Goal: Task Accomplishment & Management: Manage account settings

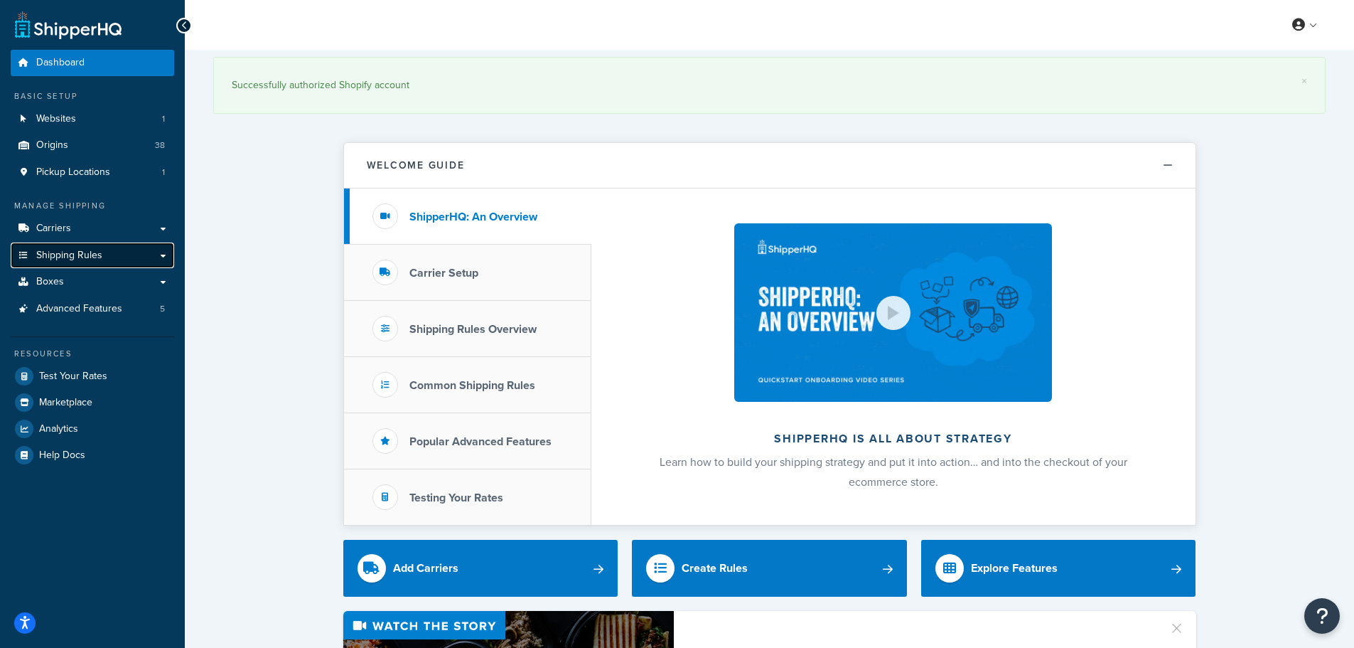
click at [72, 257] on span "Shipping Rules" at bounding box center [69, 256] width 66 height 12
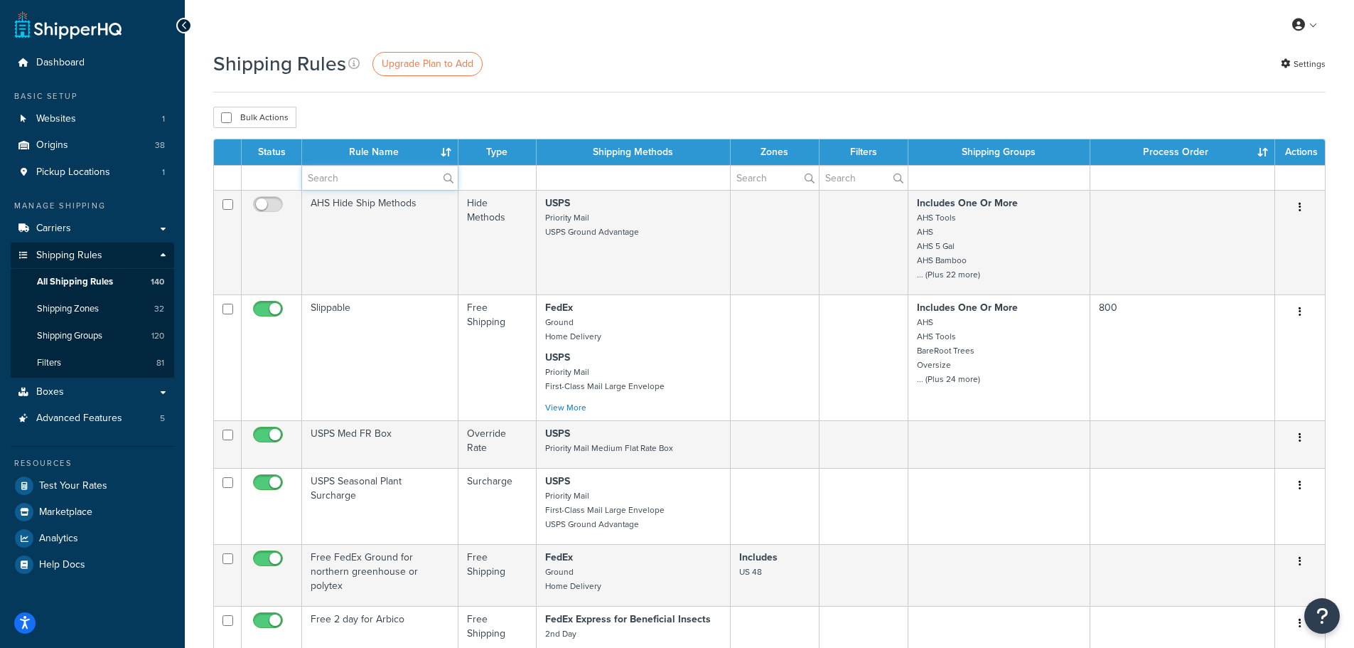
click at [342, 176] on input "text" at bounding box center [380, 178] width 156 height 24
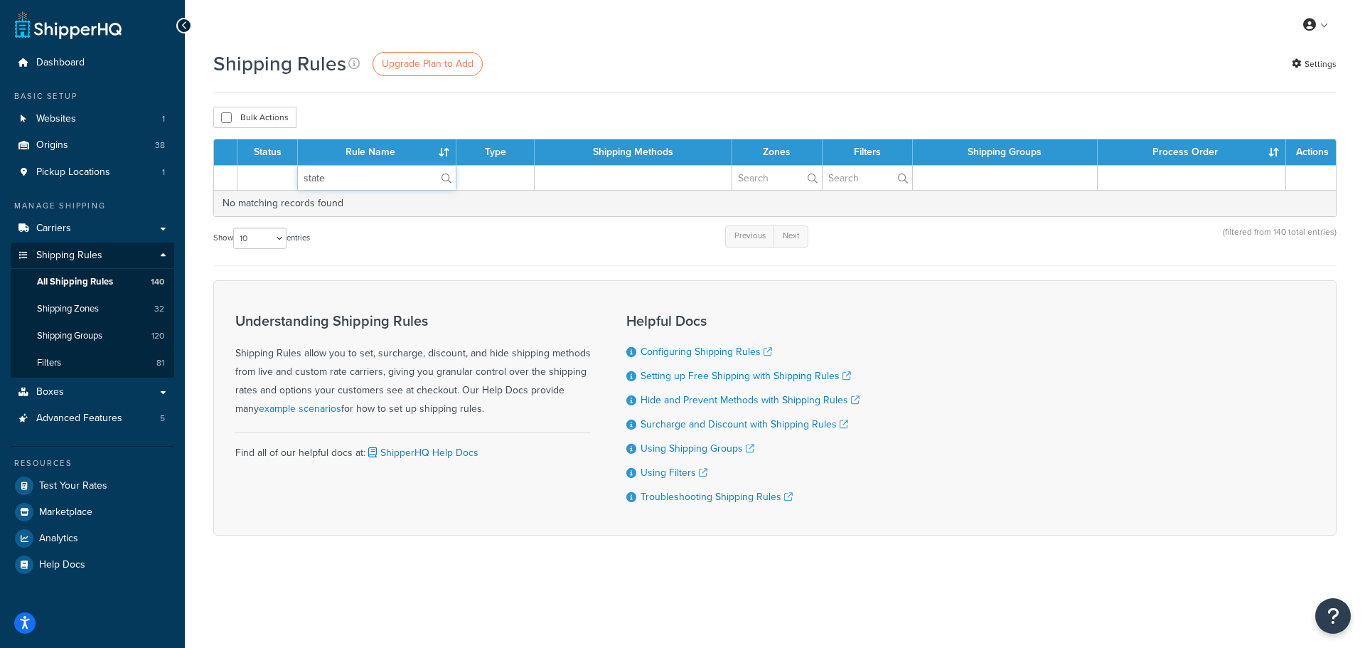
drag, startPoint x: 342, startPoint y: 176, endPoint x: 320, endPoint y: 181, distance: 22.6
click at [292, 181] on tr "state" at bounding box center [775, 177] width 1122 height 25
click at [355, 176] on input "state_not_Allowed" at bounding box center [377, 178] width 158 height 24
type input "state_not_allowed"
drag, startPoint x: 386, startPoint y: 178, endPoint x: 289, endPoint y: 171, distance: 97.0
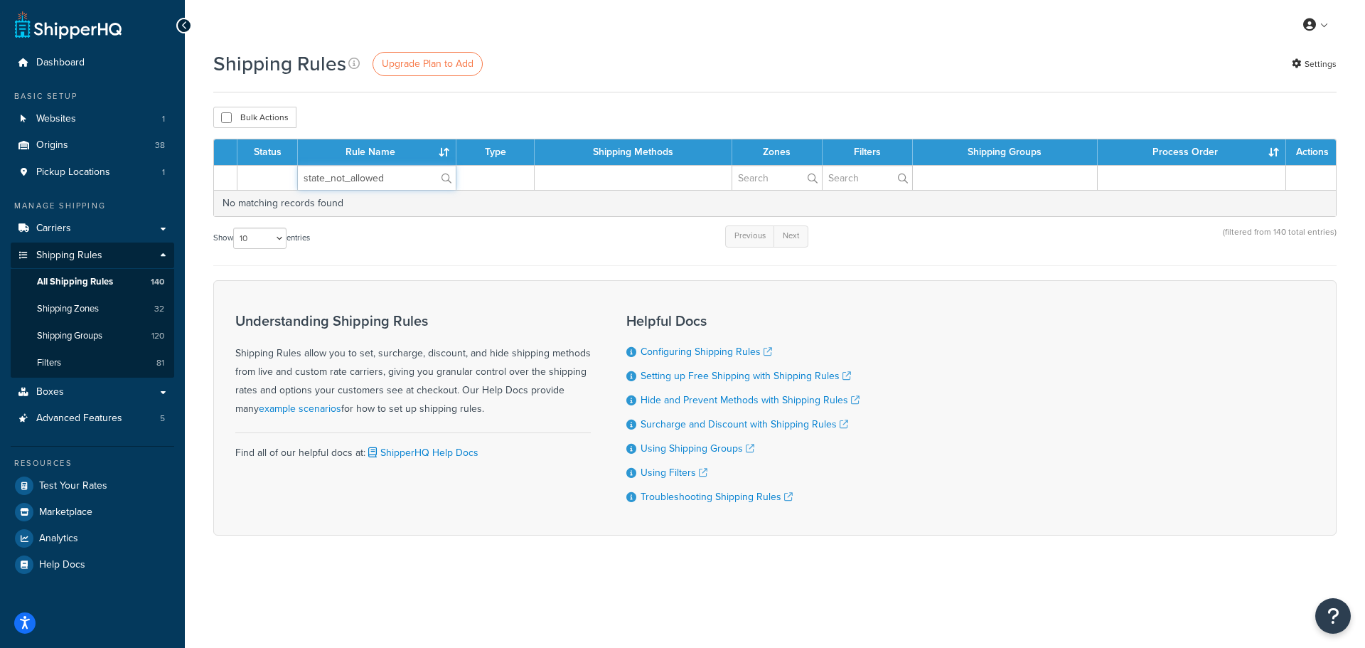
click at [292, 171] on tr "state_not_allowed" at bounding box center [775, 177] width 1122 height 25
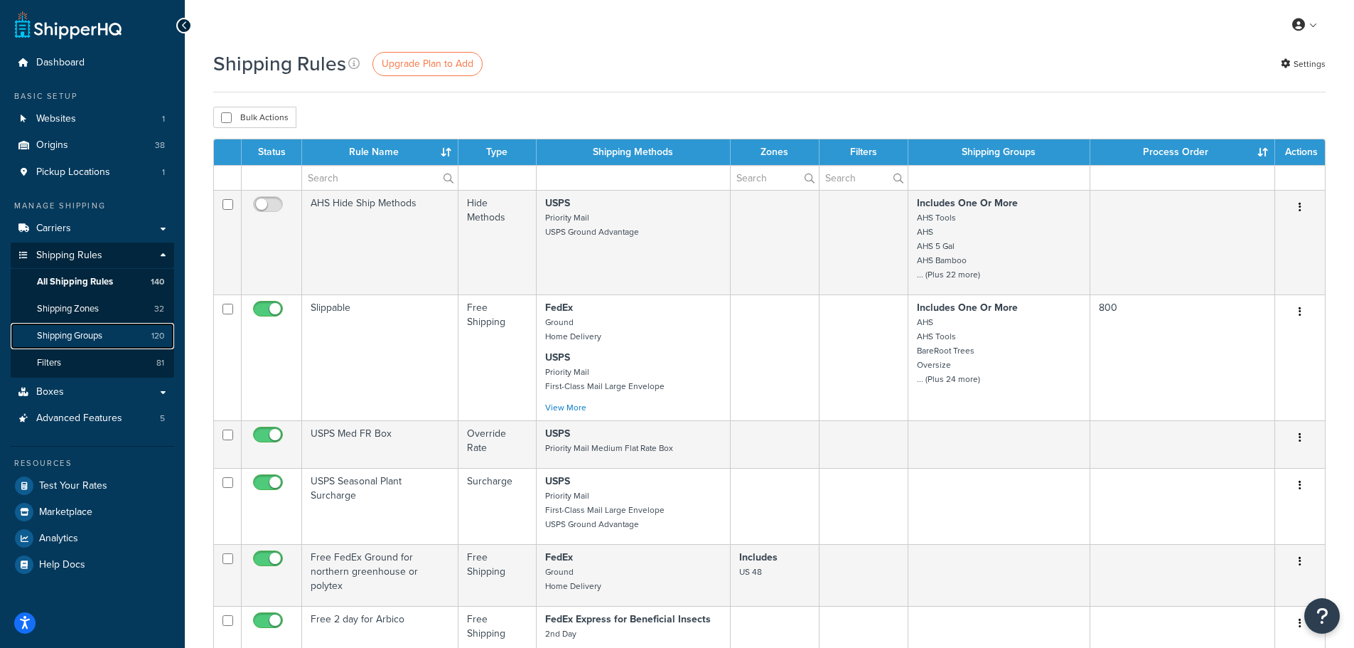
click at [70, 332] on span "Shipping Groups" at bounding box center [69, 336] width 65 height 12
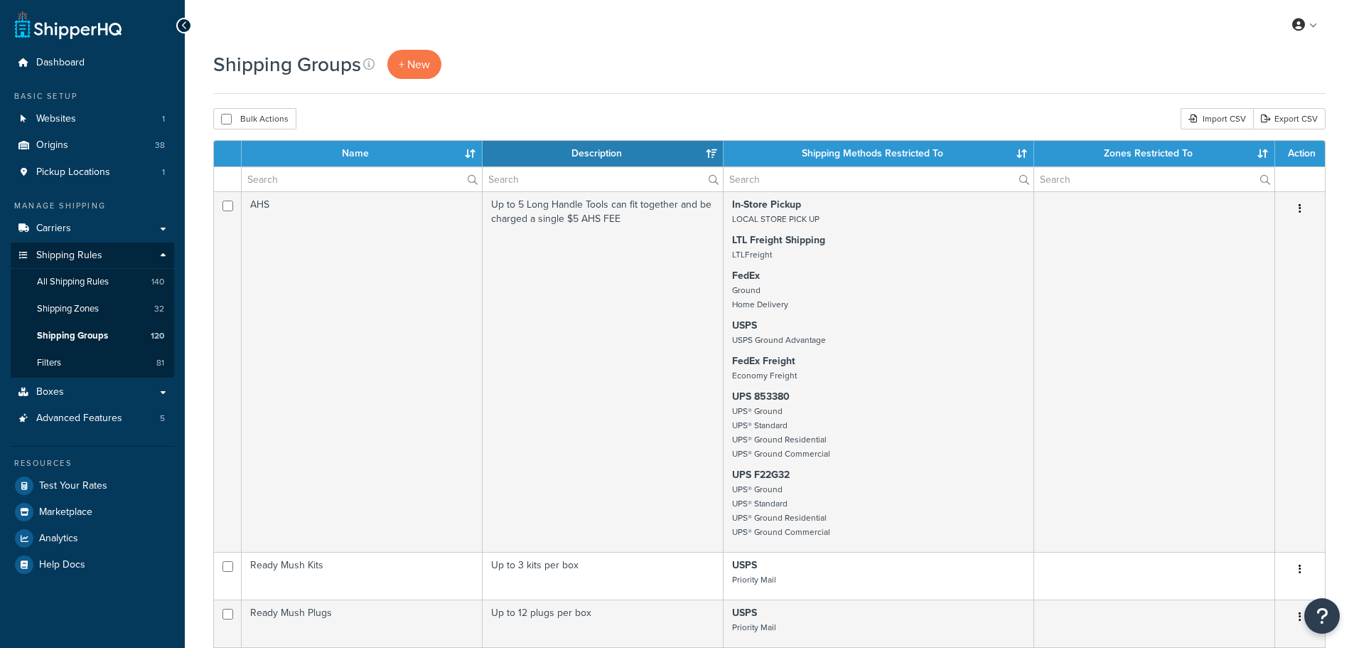
select select "15"
drag, startPoint x: 0, startPoint y: 0, endPoint x: 335, endPoint y: 178, distance: 379.5
click at [335, 178] on input "text" at bounding box center [362, 179] width 240 height 24
click at [304, 175] on input "text" at bounding box center [362, 179] width 240 height 24
paste input "state_not_allowed"
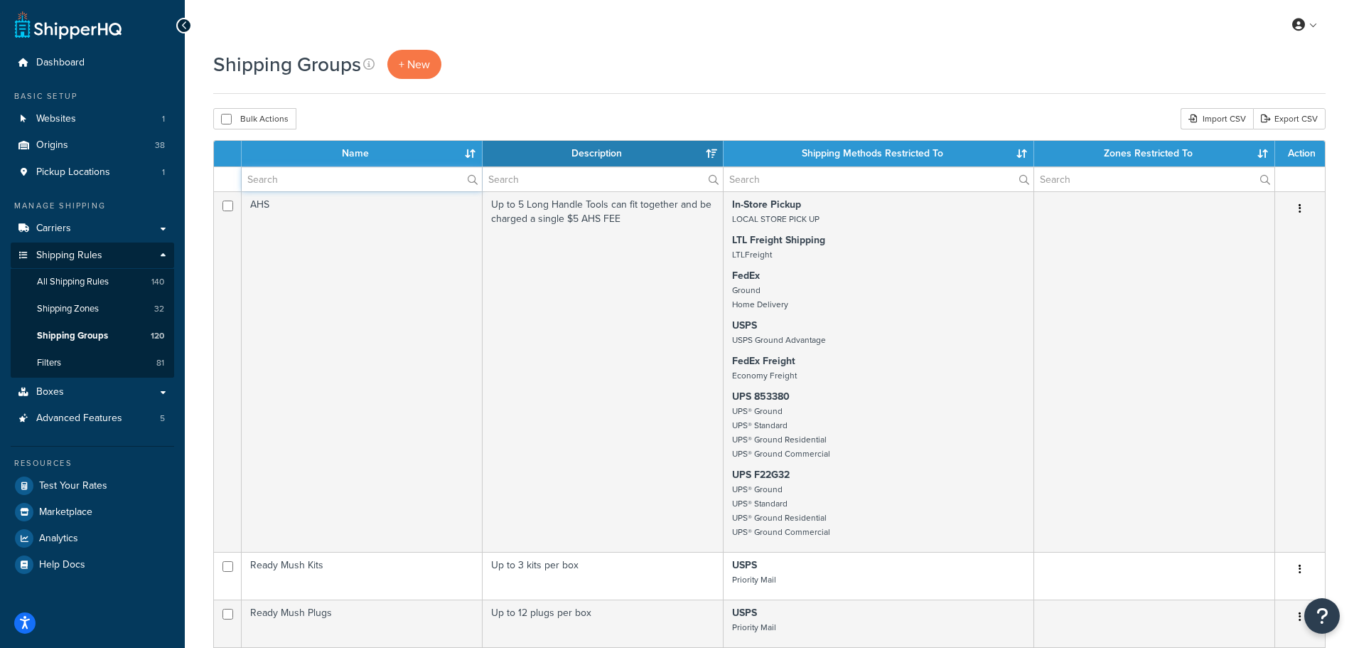
type input "state_not_allowed"
drag, startPoint x: 405, startPoint y: 176, endPoint x: 174, endPoint y: 169, distance: 231.2
paste input "state_not_allowed"
type input "state_not_allowed"
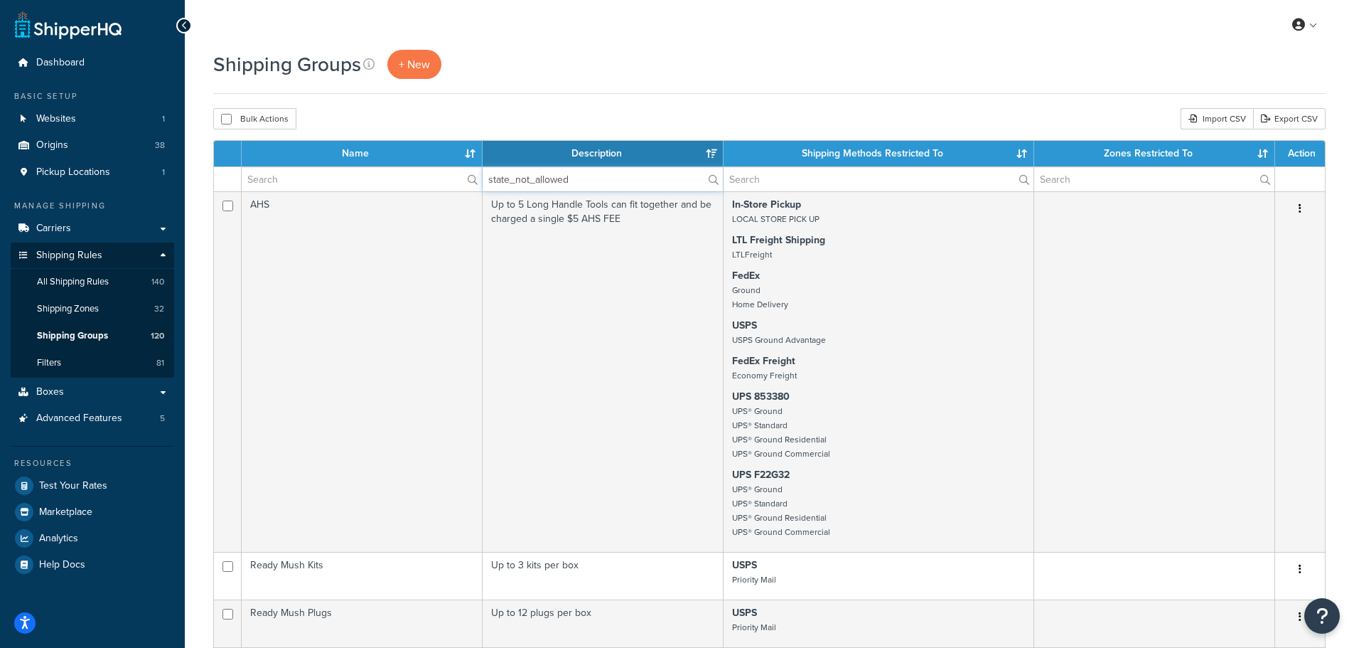
drag, startPoint x: 599, startPoint y: 177, endPoint x: 487, endPoint y: 166, distance: 112.2
click at [55, 364] on span "Filters" at bounding box center [49, 363] width 24 height 12
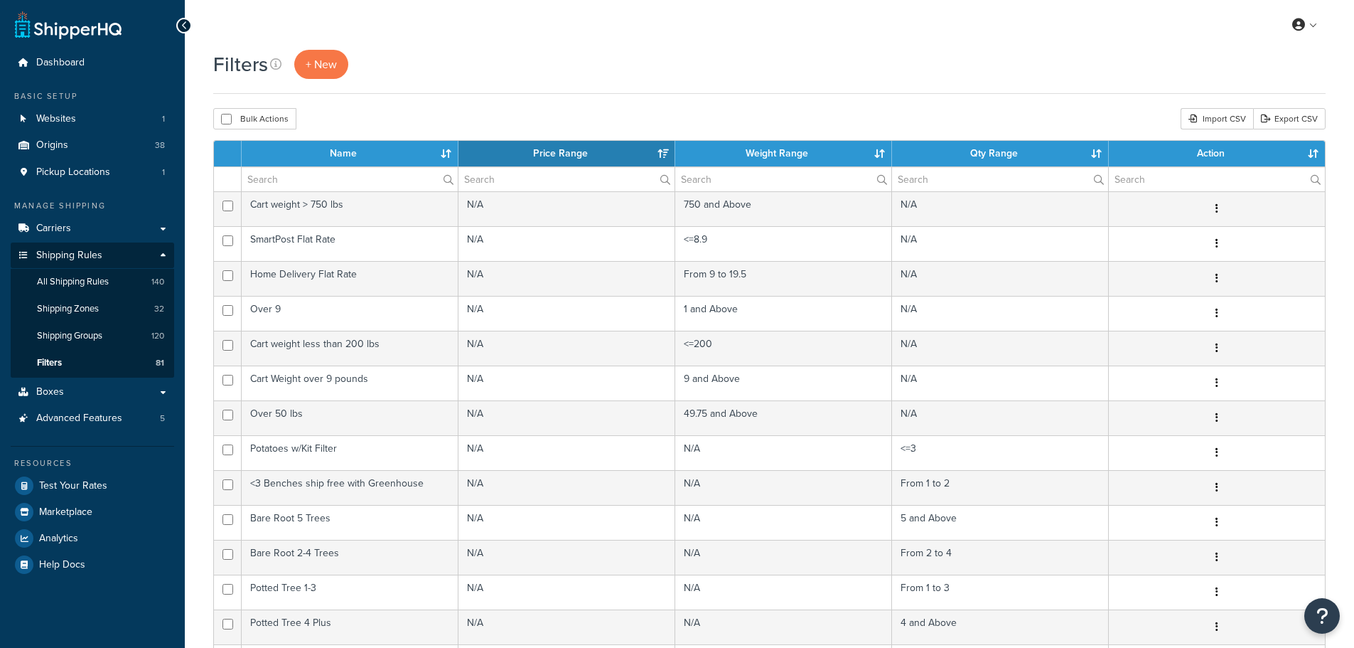
select select "15"
paste input "state_not_allowed"
type input "state_not_allowed"
drag, startPoint x: 348, startPoint y: 178, endPoint x: 204, endPoint y: 175, distance: 143.7
click at [204, 175] on div "Filters + New Bulk Actions Duplicate Delete Import CSV Export CSV Contact Us Se…" at bounding box center [770, 533] width 1170 height 966
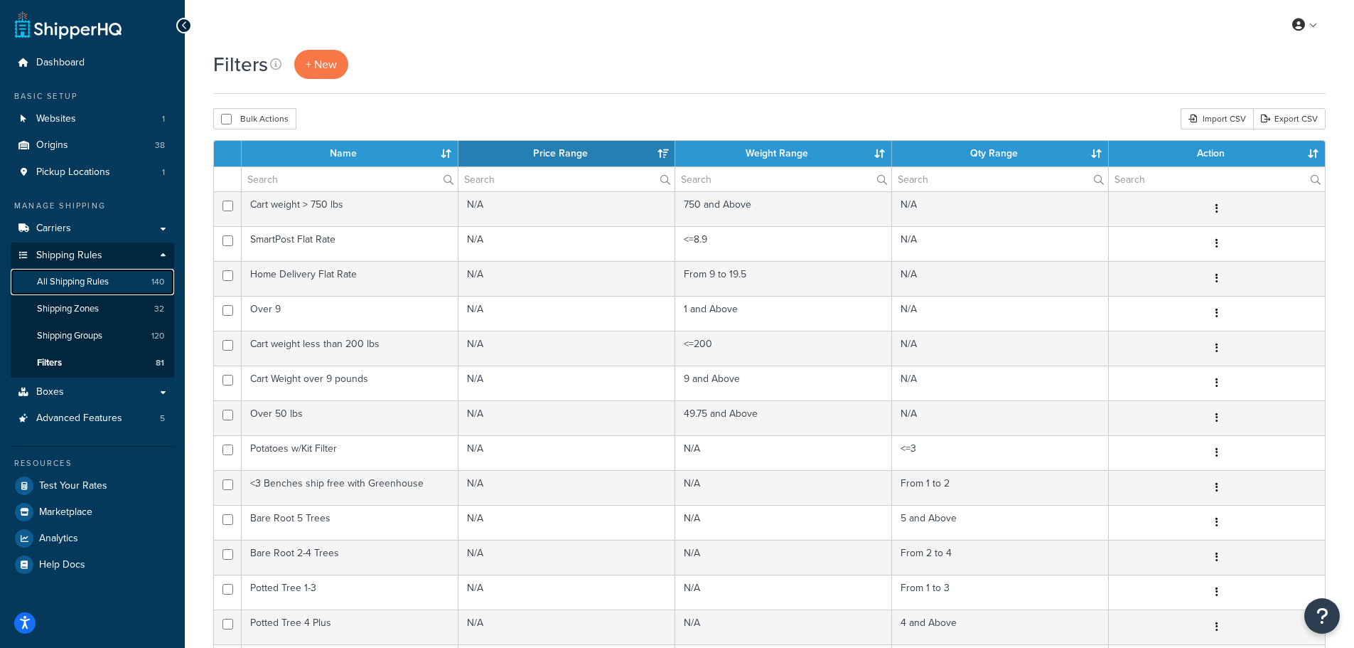
click at [70, 282] on span "All Shipping Rules" at bounding box center [73, 282] width 72 height 12
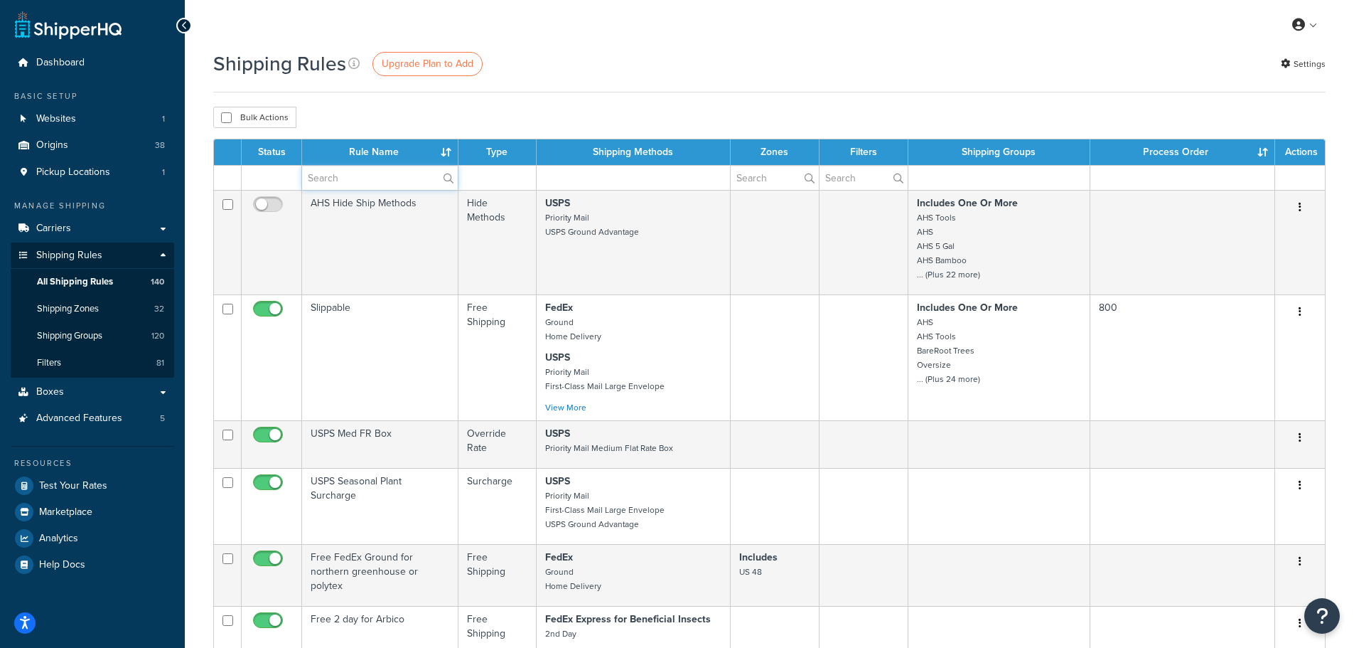
drag, startPoint x: 567, startPoint y: 173, endPoint x: 336, endPoint y: 177, distance: 230.4
click at [336, 177] on input "text" at bounding box center [380, 178] width 156 height 24
paste input "state_not_allowed"
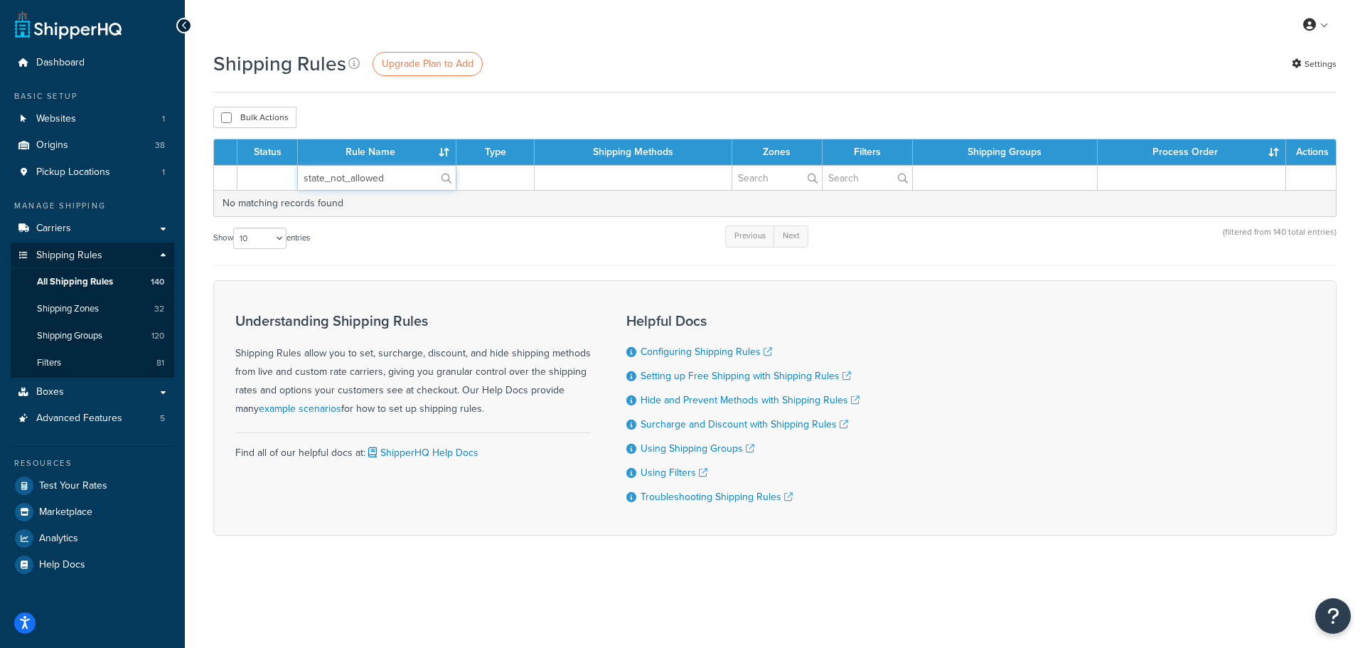
type input "state_not_allowed"
click at [53, 360] on span "Filters" at bounding box center [49, 363] width 24 height 12
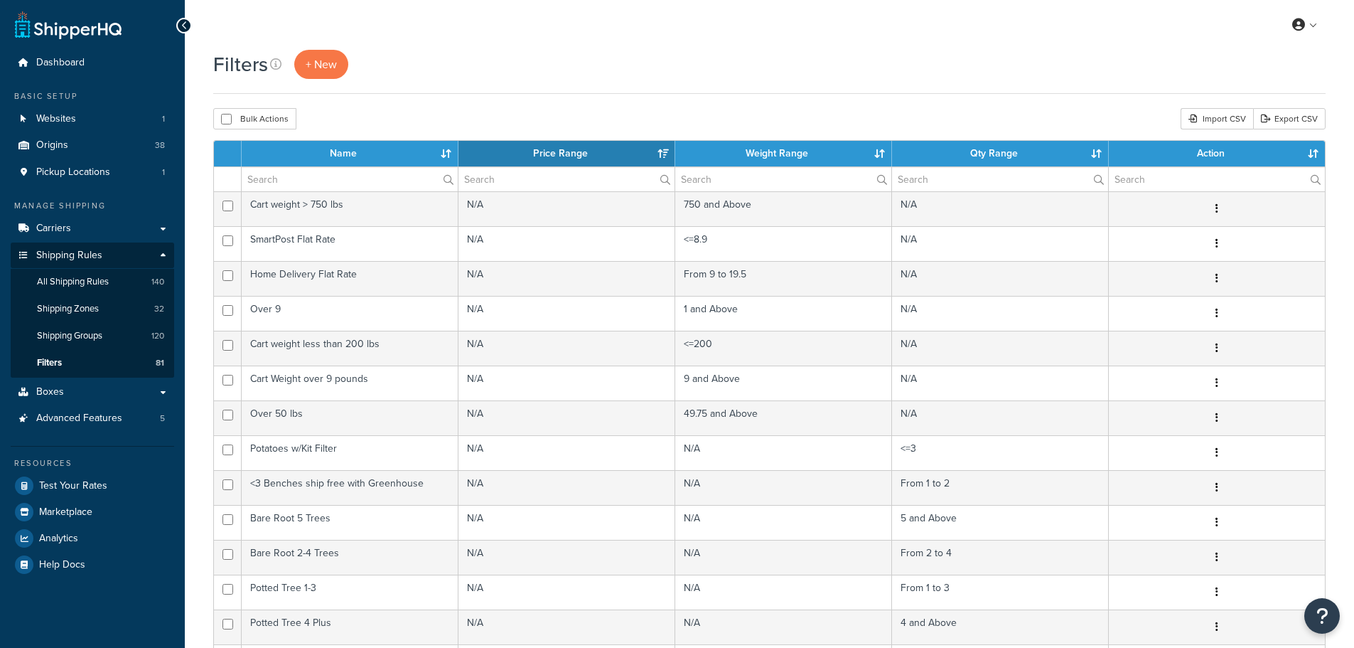
select select "15"
paste input "container mx-auto max-w-3xl"
type input "container mx-auto max-w-3xl"
drag, startPoint x: 388, startPoint y: 179, endPoint x: 208, endPoint y: 173, distance: 180.0
click at [208, 173] on div "Filters + New Bulk Actions Duplicate [GEOGRAPHIC_DATA] Import CSV Export CSV Co…" at bounding box center [770, 533] width 1170 height 966
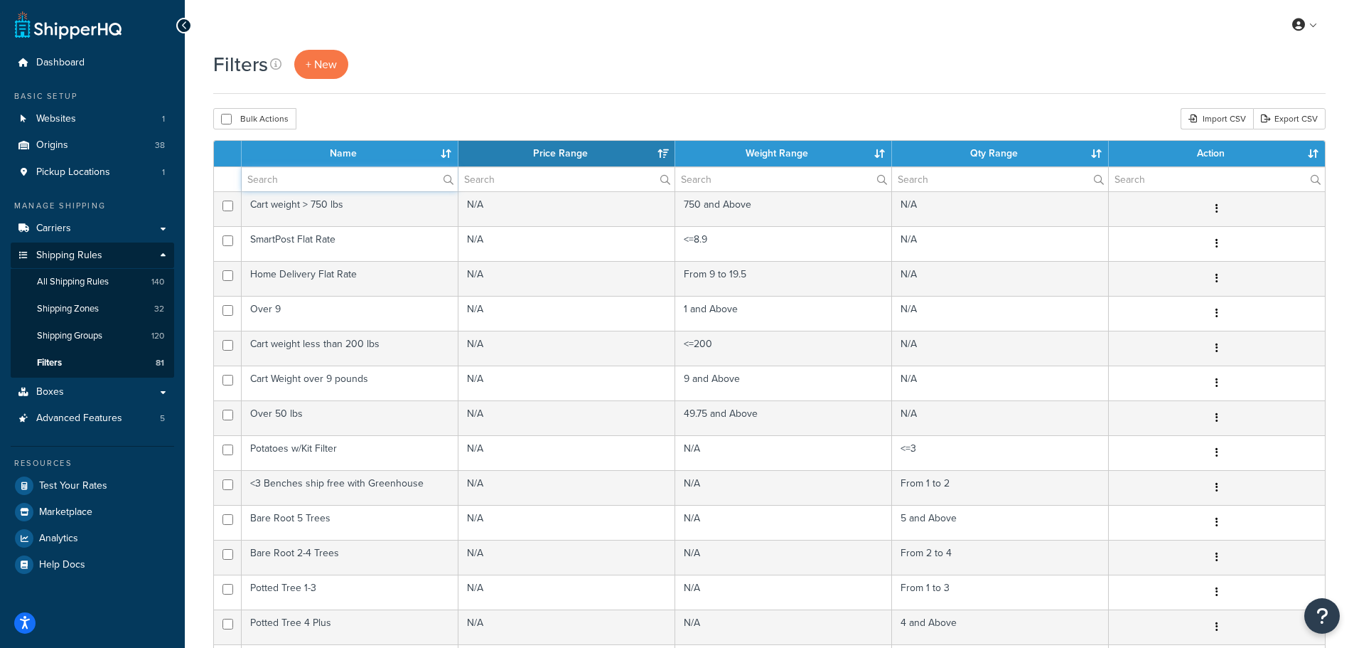
paste input "state_not_allowed"
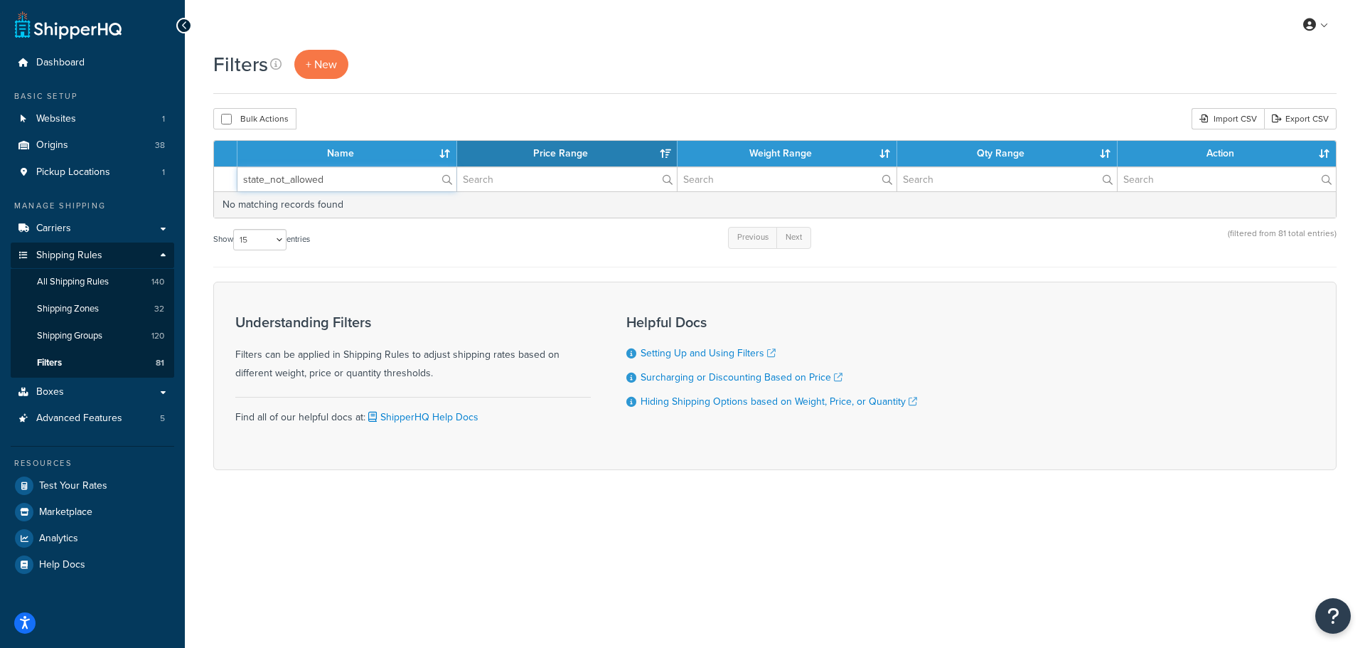
drag, startPoint x: 333, startPoint y: 177, endPoint x: 264, endPoint y: 183, distance: 69.2
click at [264, 183] on input "state_not_allowed" at bounding box center [346, 179] width 219 height 24
type input "state"
click at [60, 282] on span "All Shipping Rules" at bounding box center [73, 282] width 72 height 12
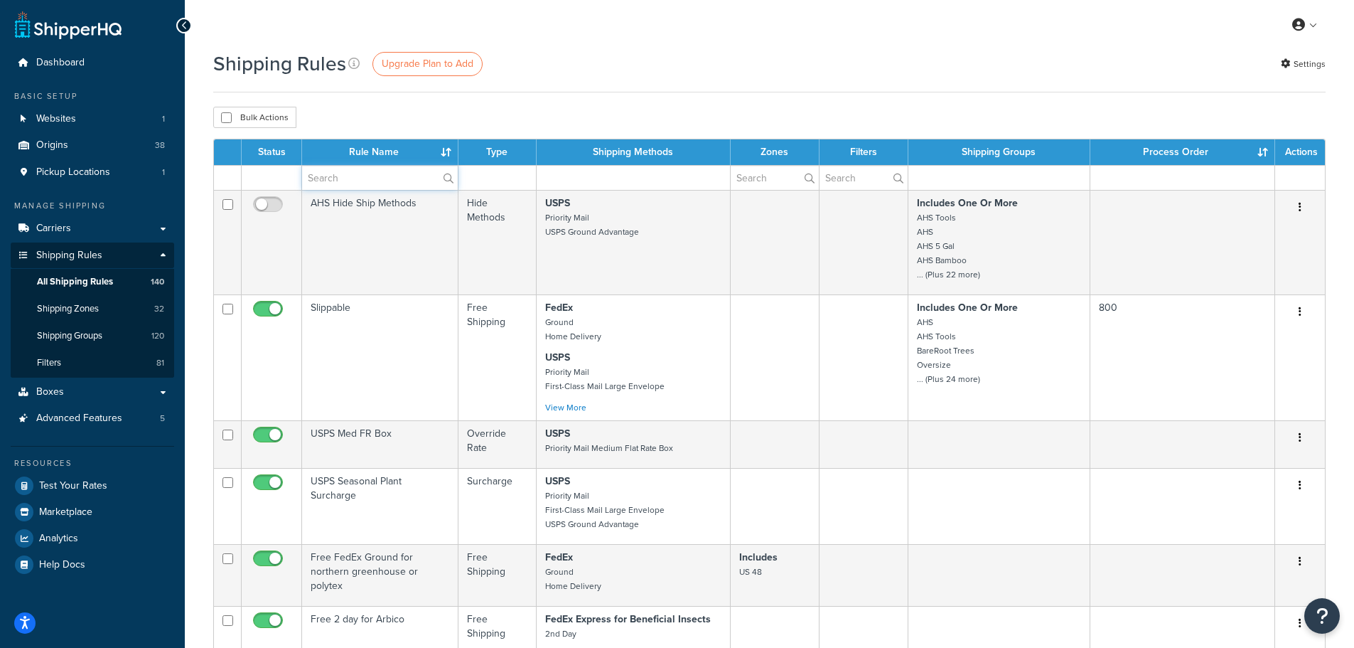
click at [333, 171] on input "text" at bounding box center [380, 178] width 156 height 24
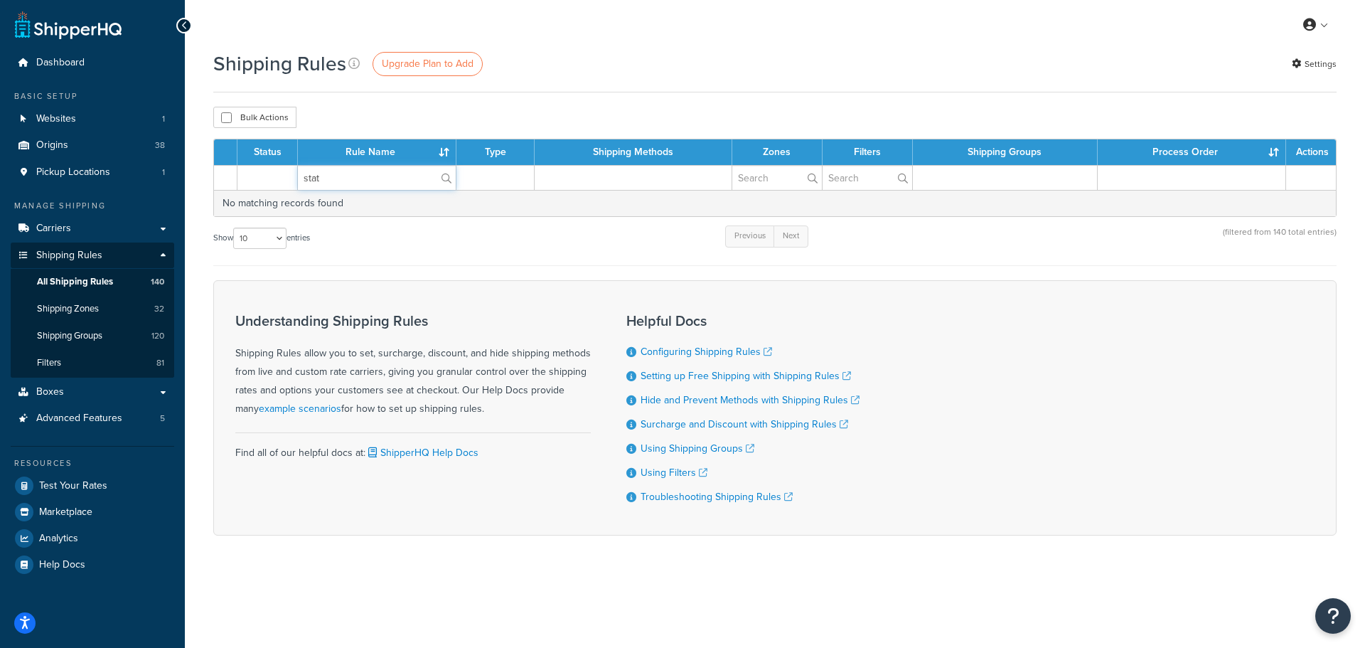
type input "state"
drag, startPoint x: 333, startPoint y: 186, endPoint x: 296, endPoint y: 183, distance: 37.1
click at [296, 183] on tr "state" at bounding box center [775, 177] width 1122 height 25
click at [606, 186] on td at bounding box center [633, 177] width 197 height 25
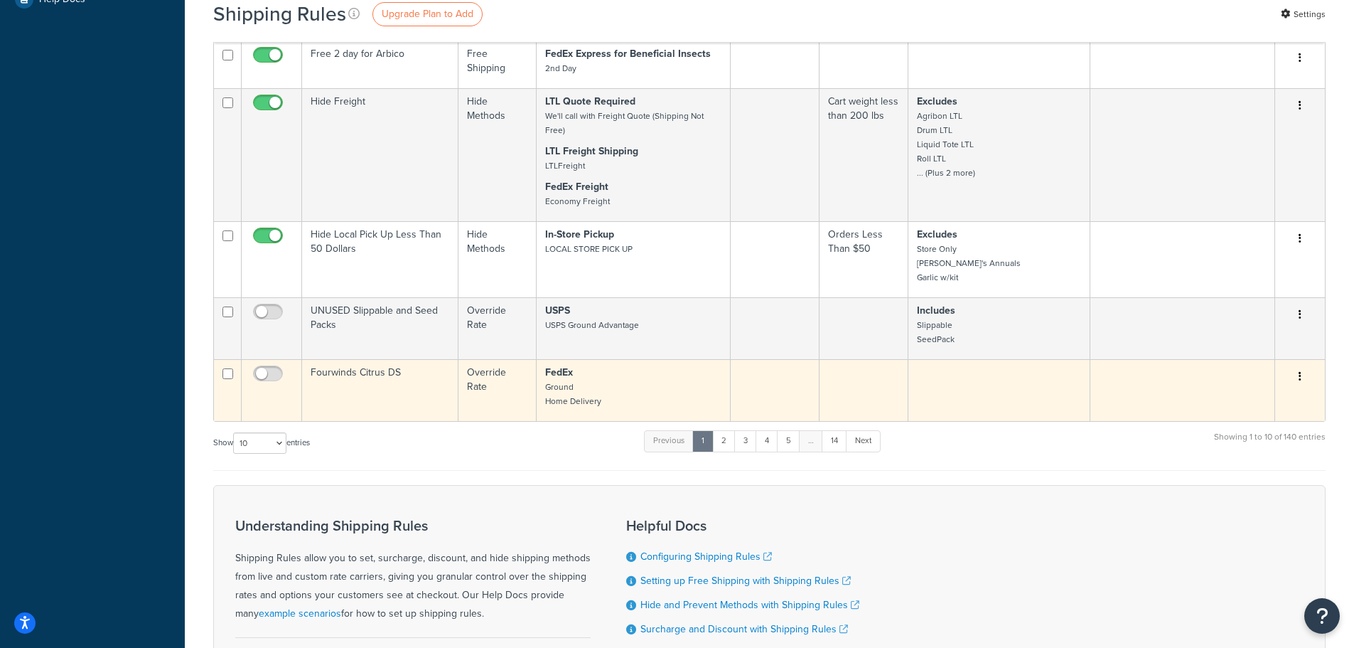
scroll to position [569, 0]
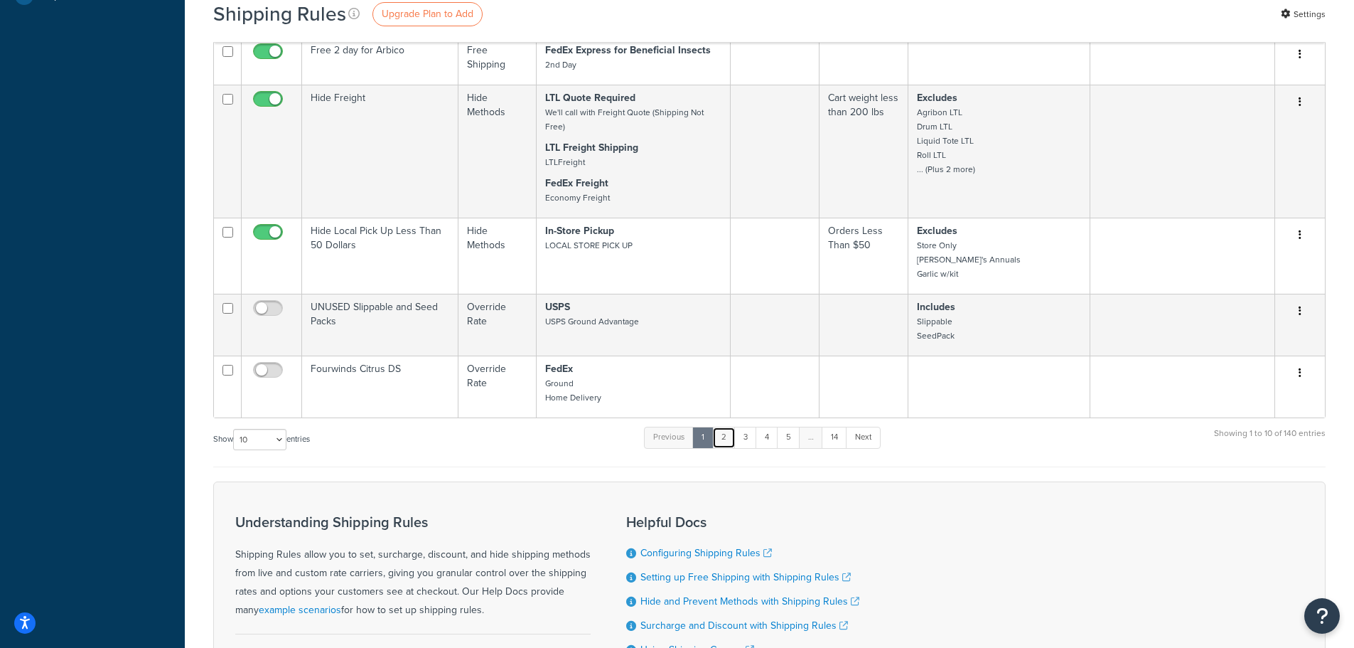
click at [726, 448] on link "2" at bounding box center [723, 437] width 23 height 21
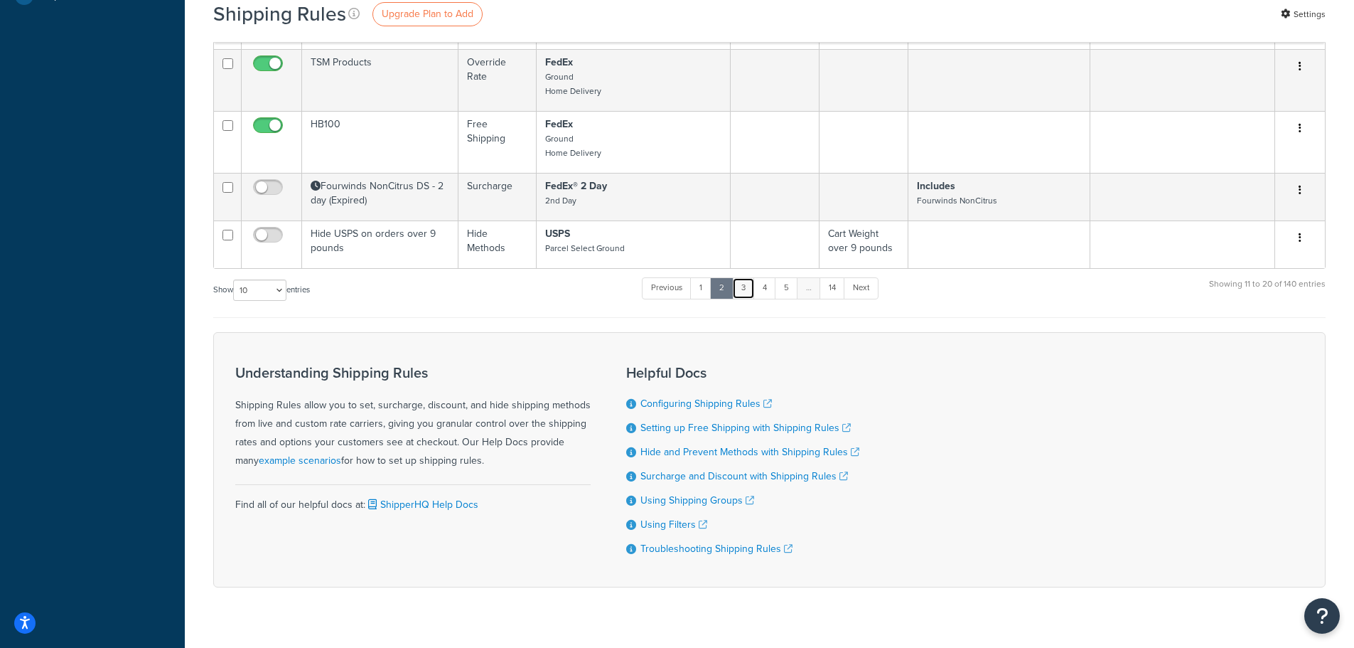
click at [743, 293] on link "3" at bounding box center [743, 287] width 23 height 21
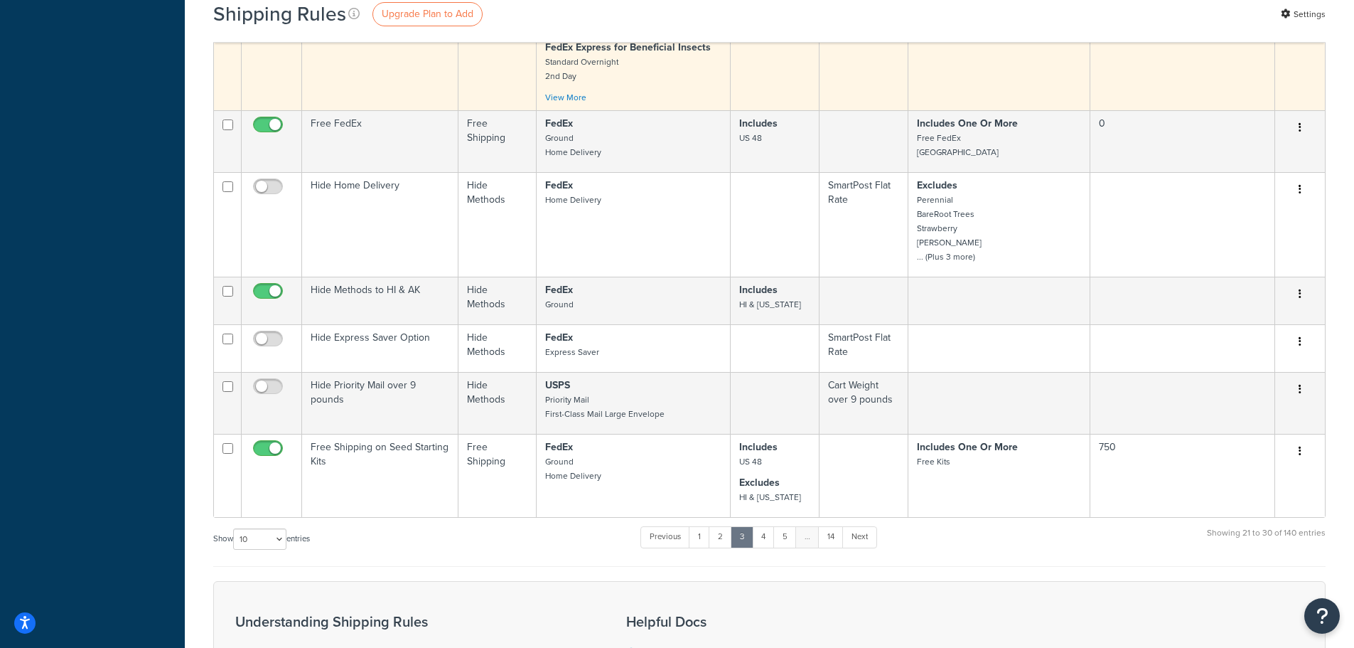
scroll to position [640, 0]
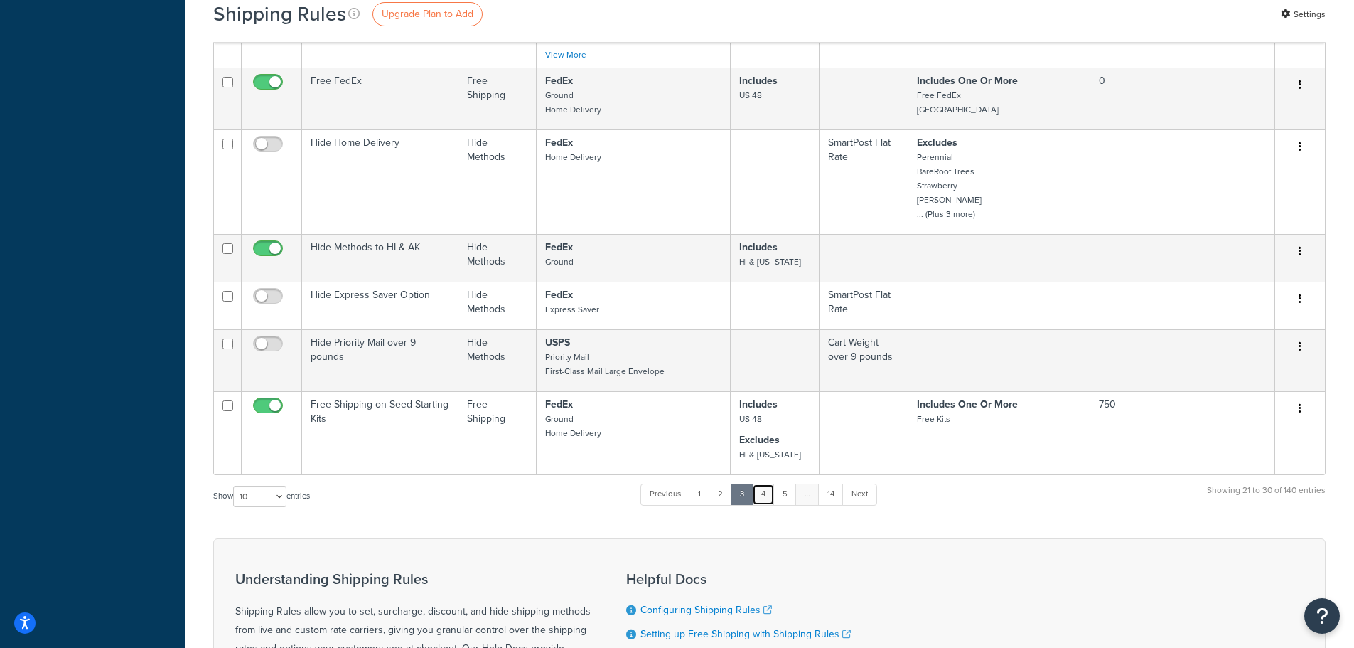
click at [761, 505] on link "4" at bounding box center [763, 493] width 23 height 21
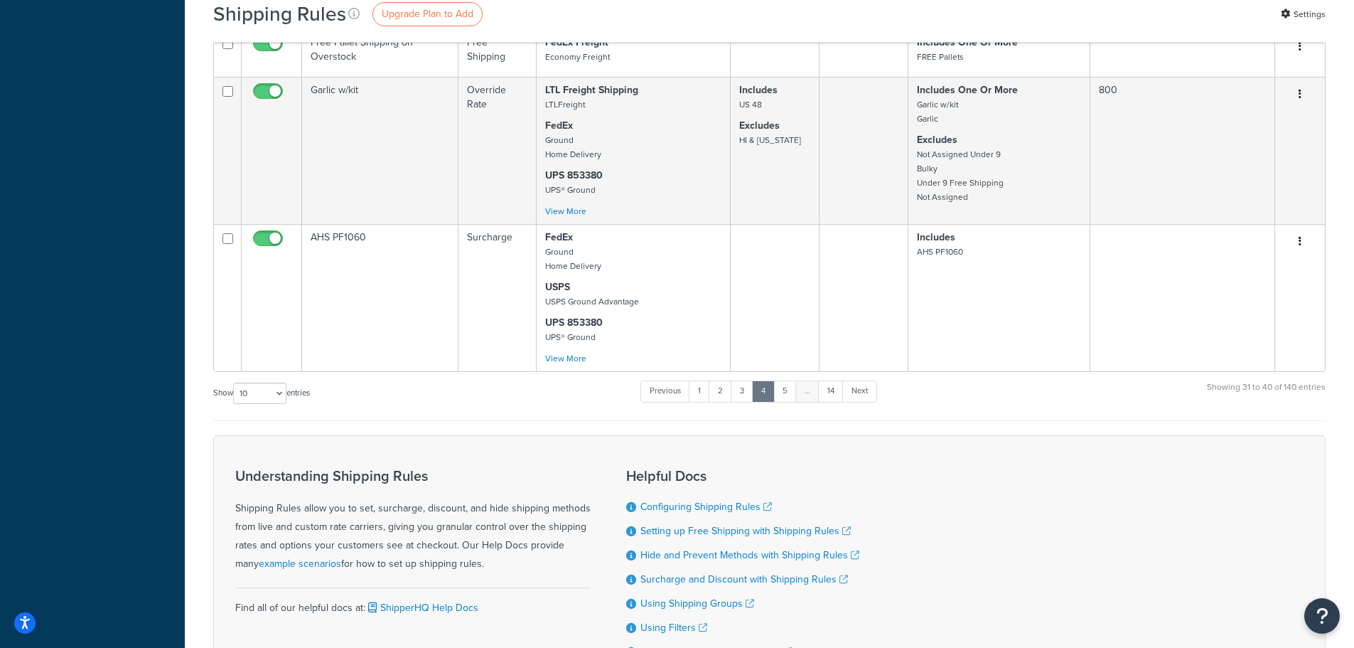
scroll to position [995, 0]
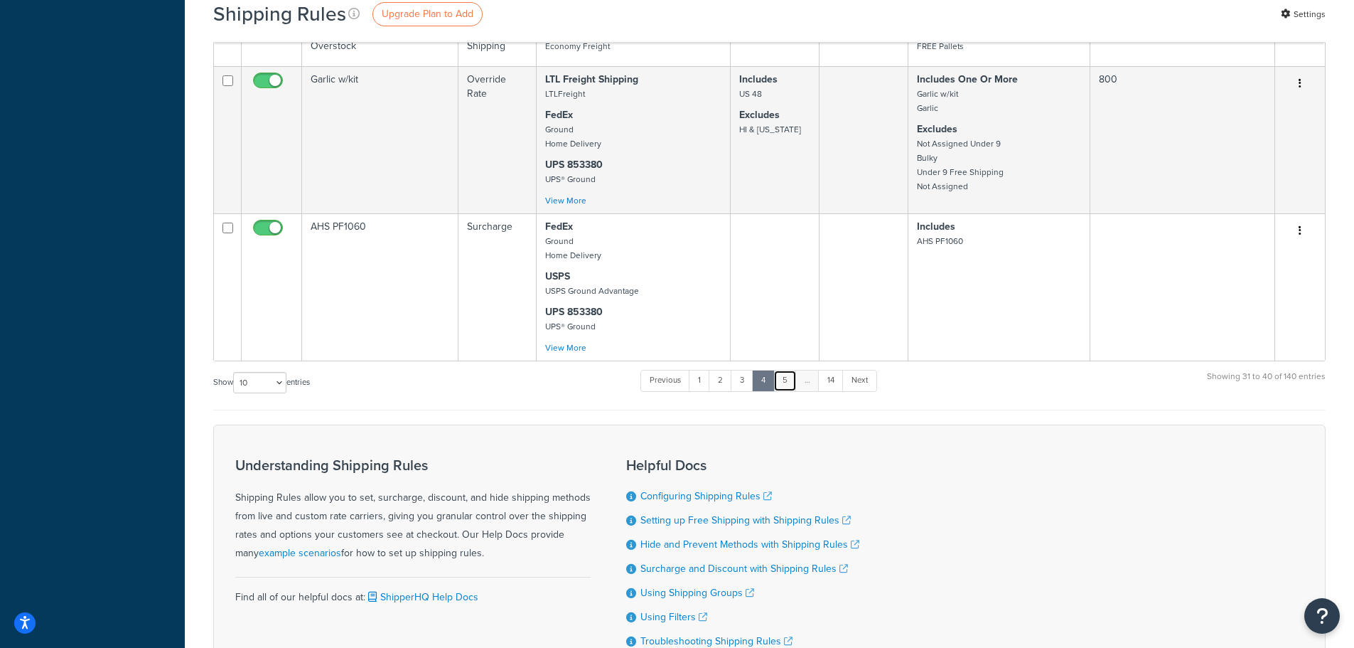
click at [788, 391] on link "5" at bounding box center [785, 380] width 23 height 21
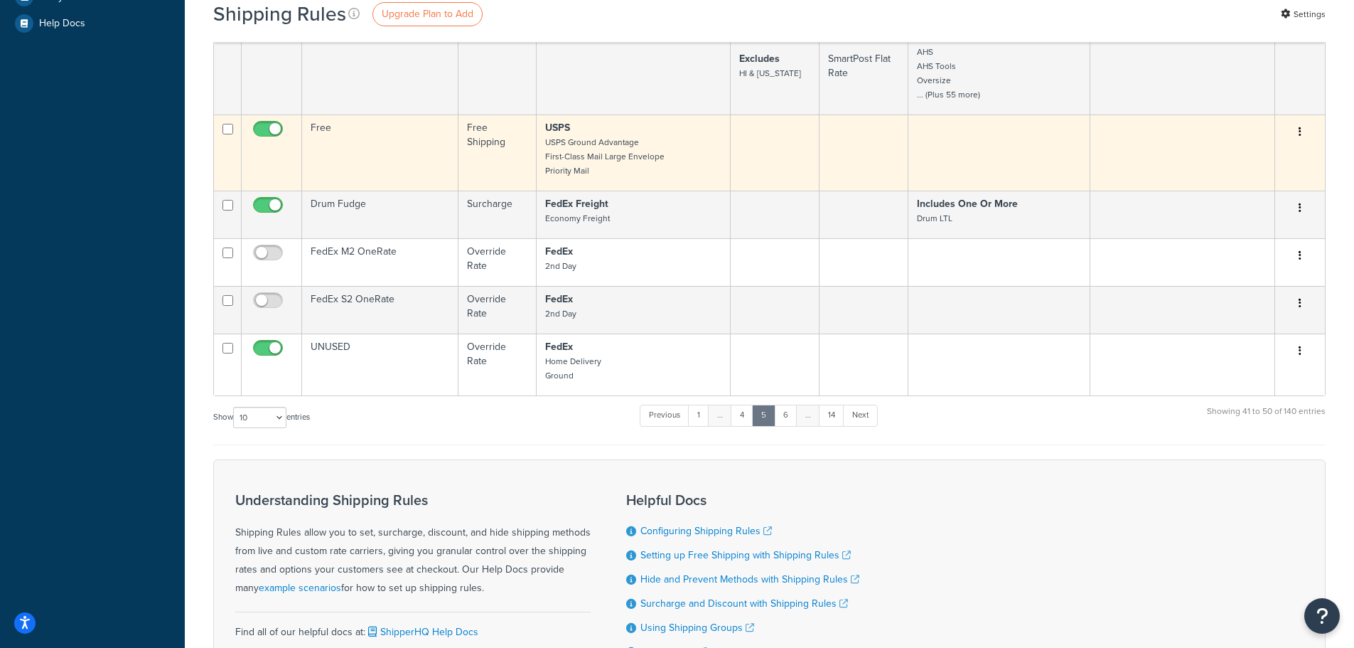
scroll to position [561, 0]
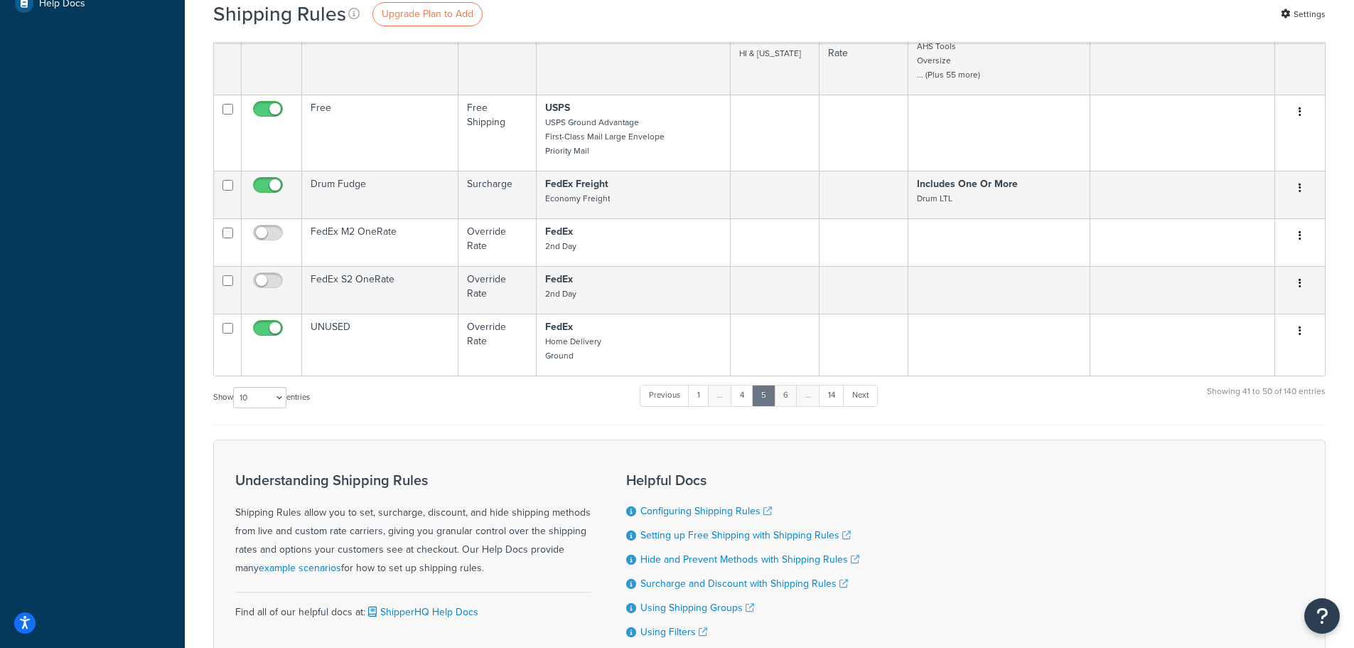
click at [783, 406] on link "6" at bounding box center [785, 395] width 23 height 21
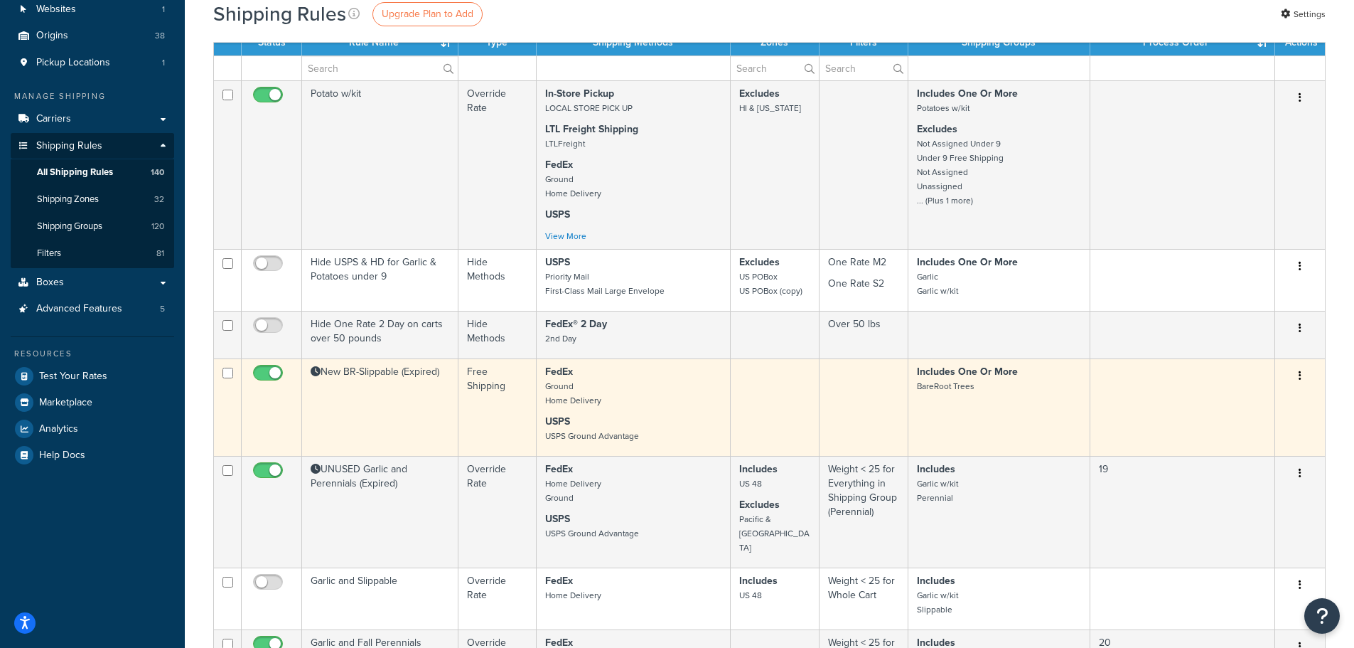
scroll to position [134, 0]
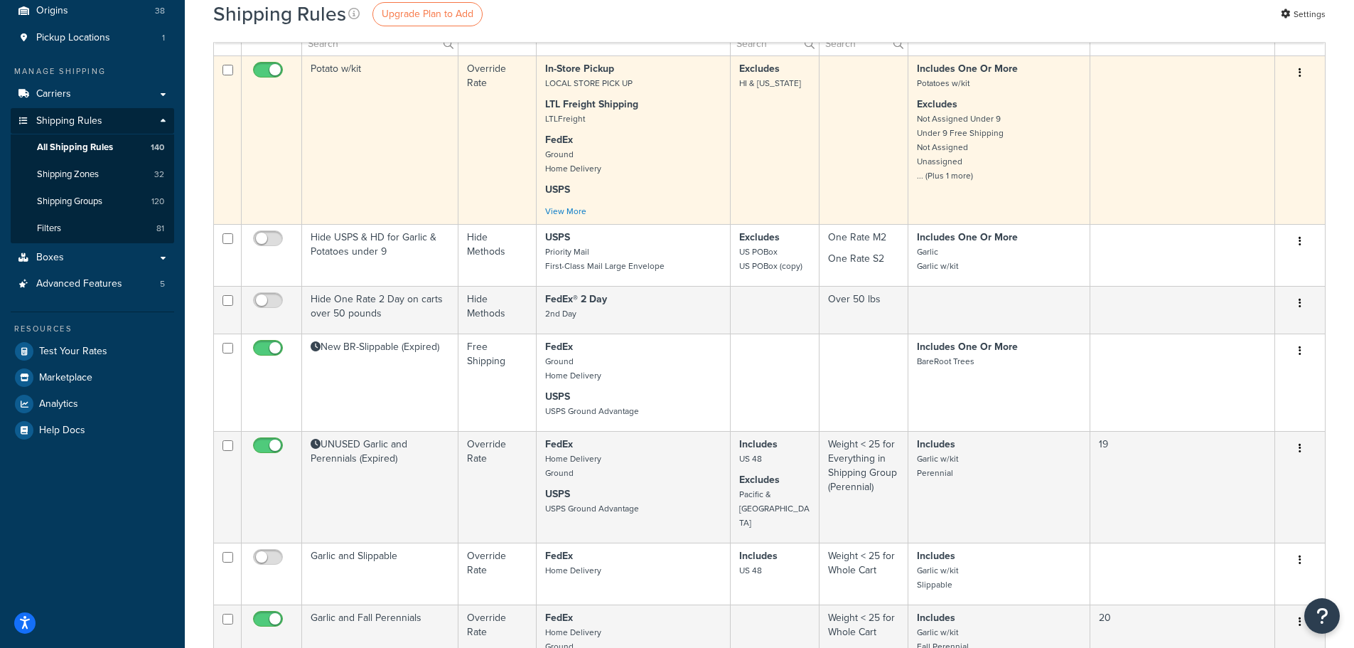
click at [336, 65] on td "Potato w/kit" at bounding box center [380, 139] width 156 height 169
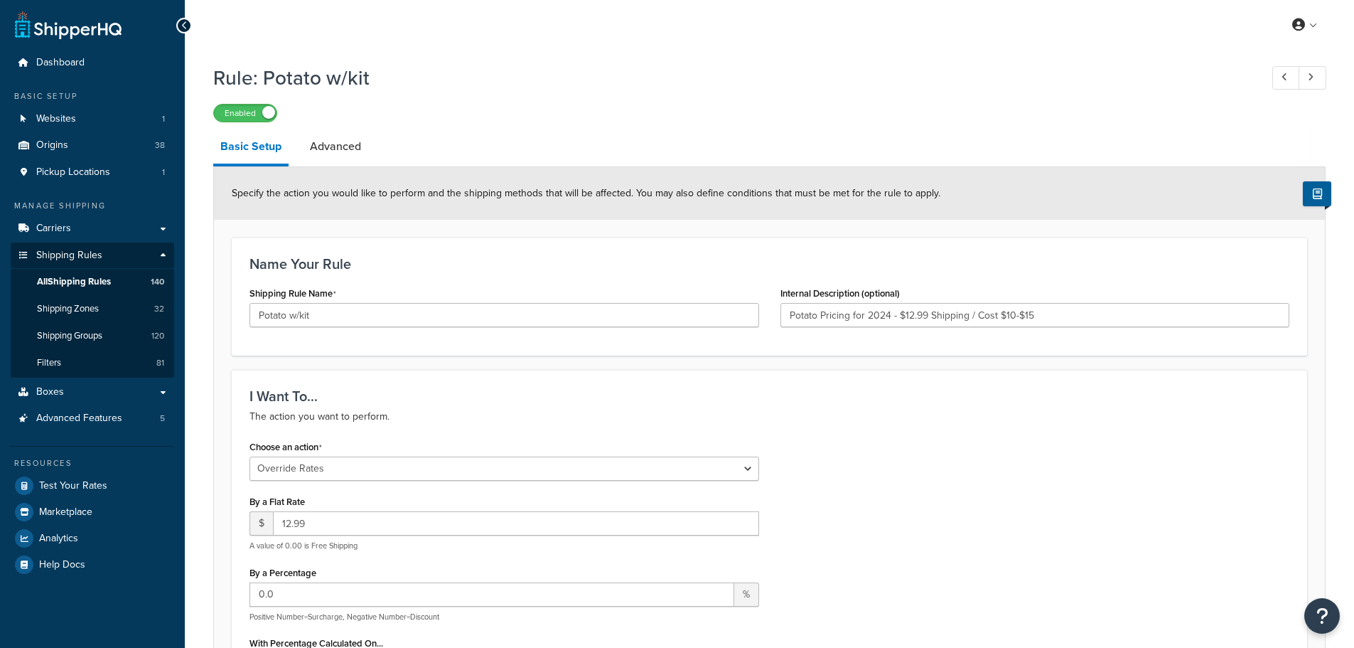
select select "OVERRIDE"
select select "SHIPPING_GROUP"
click at [73, 390] on link "Boxes" at bounding box center [93, 392] width 164 height 26
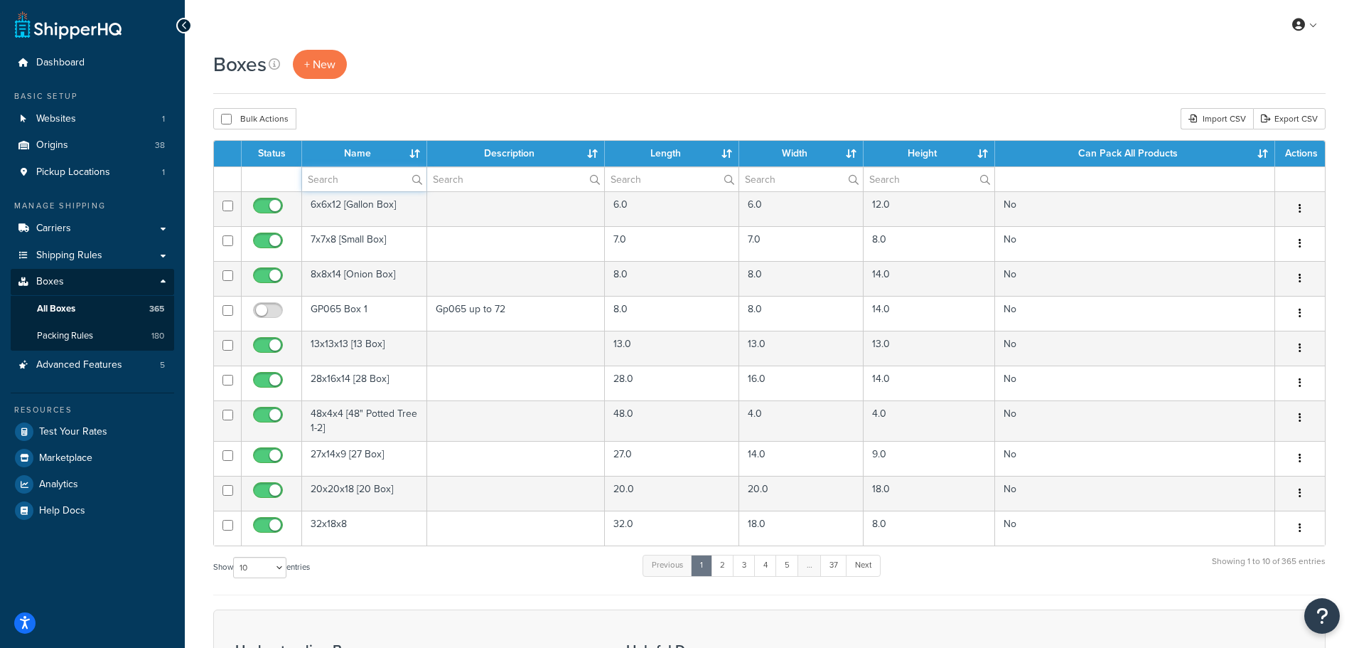
click at [341, 173] on input "text" at bounding box center [364, 179] width 124 height 24
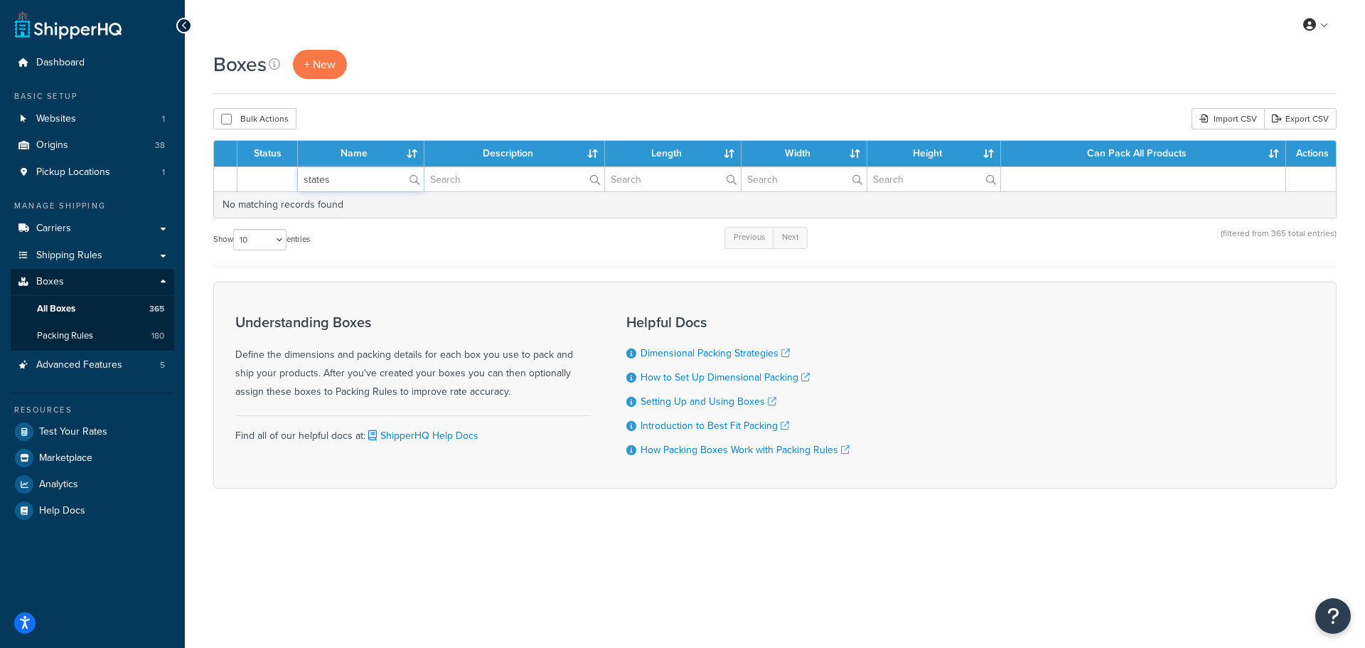
click at [339, 182] on input "states" at bounding box center [361, 179] width 126 height 24
type input "state"
drag, startPoint x: 316, startPoint y: 179, endPoint x: 235, endPoint y: 177, distance: 81.8
click at [235, 177] on tr "state" at bounding box center [775, 178] width 1122 height 25
click at [456, 173] on input "text" at bounding box center [514, 179] width 181 height 24
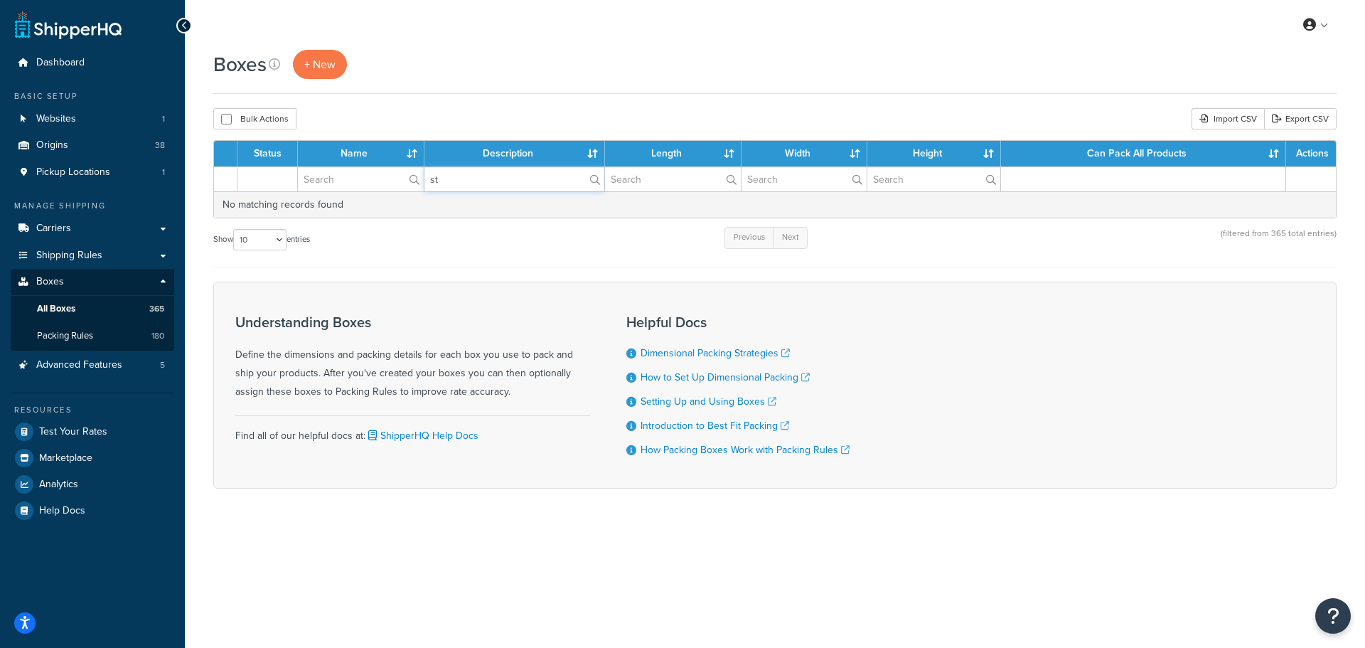
type input "s"
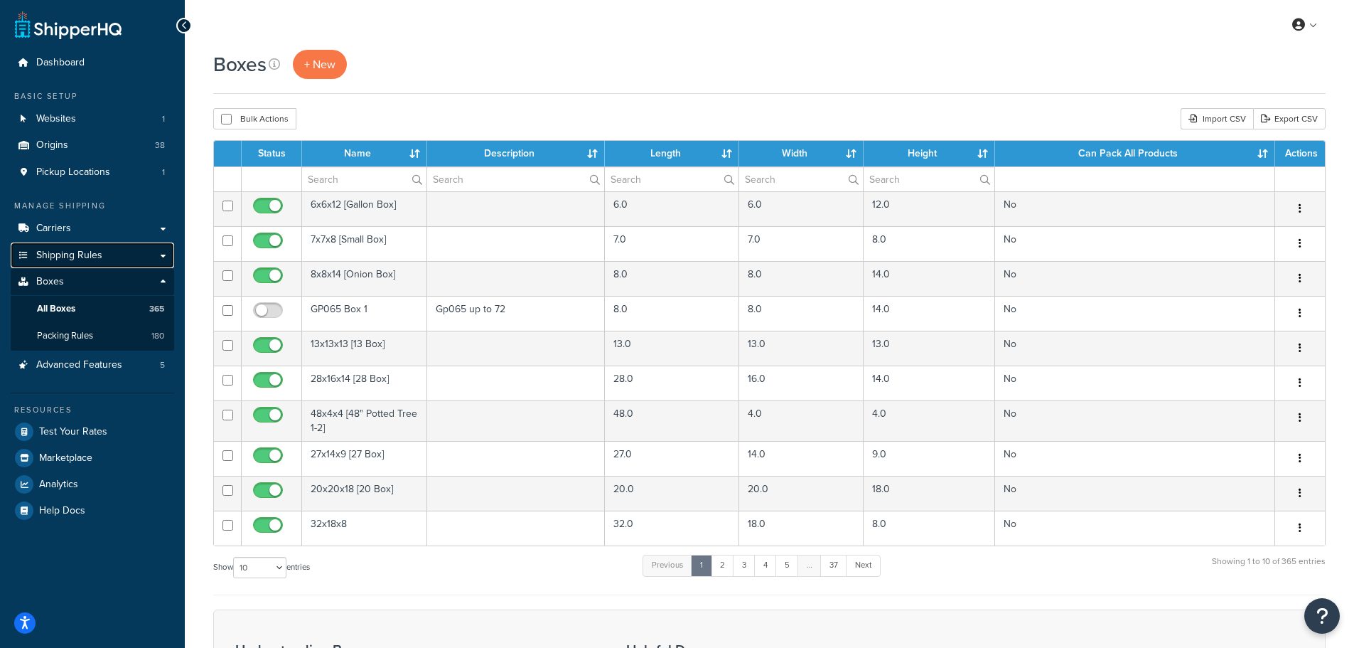
click at [95, 252] on span "Shipping Rules" at bounding box center [69, 256] width 66 height 12
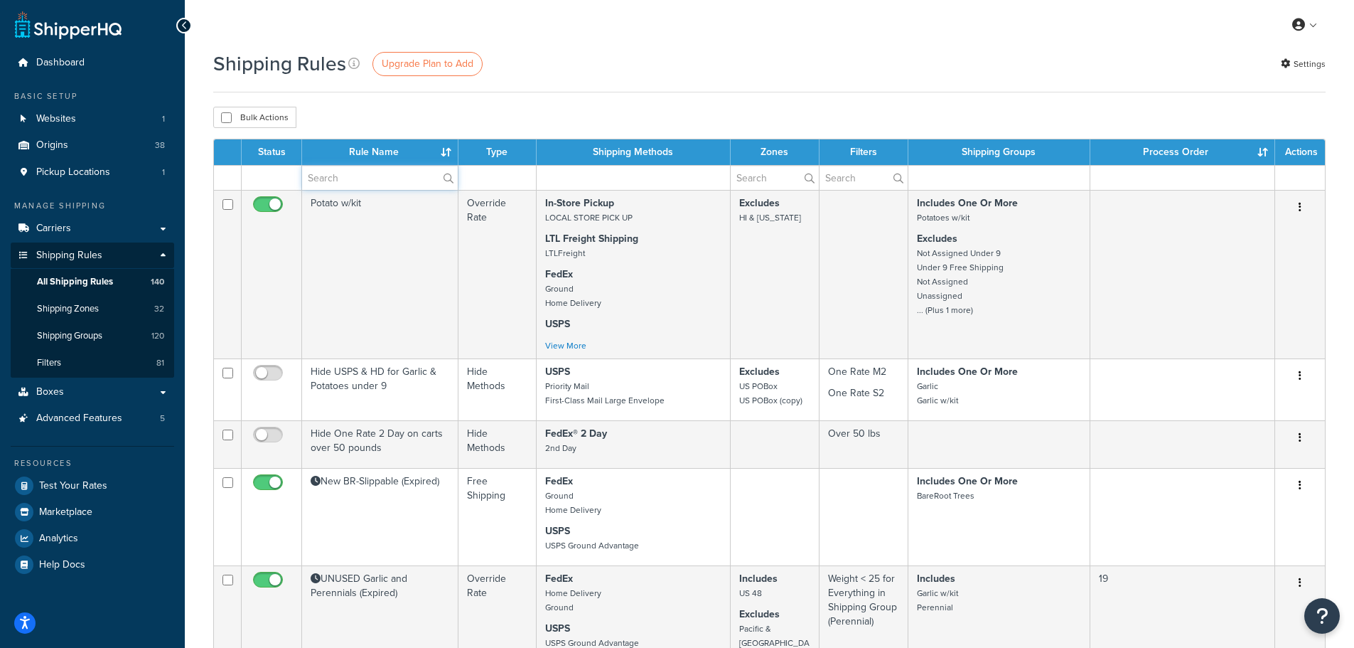
click at [341, 176] on input "text" at bounding box center [380, 178] width 156 height 24
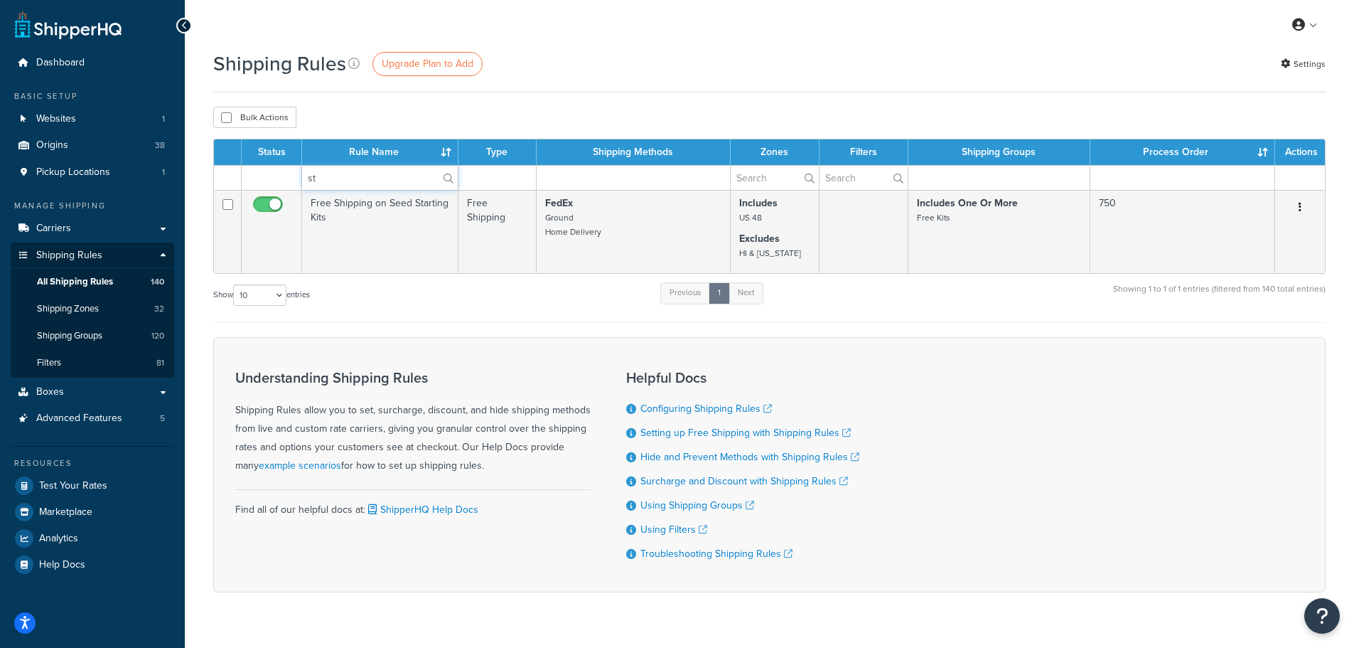
type input "s"
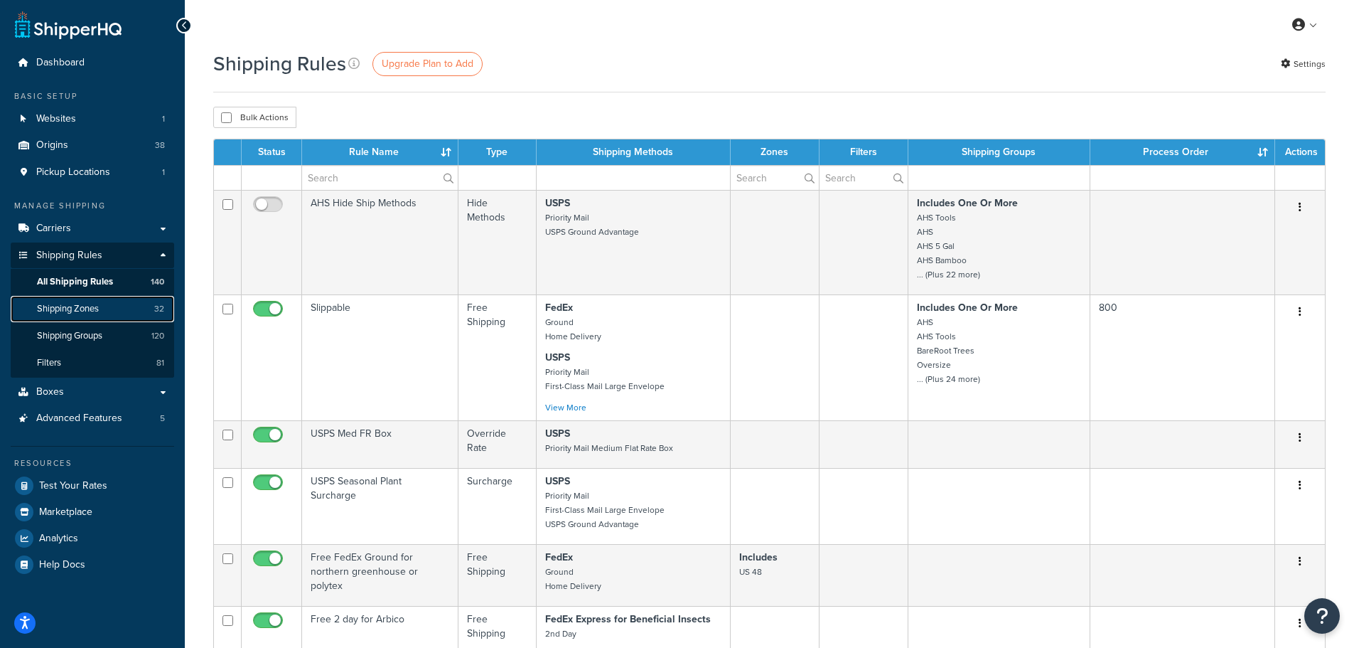
click at [82, 308] on span "Shipping Zones" at bounding box center [68, 309] width 62 height 12
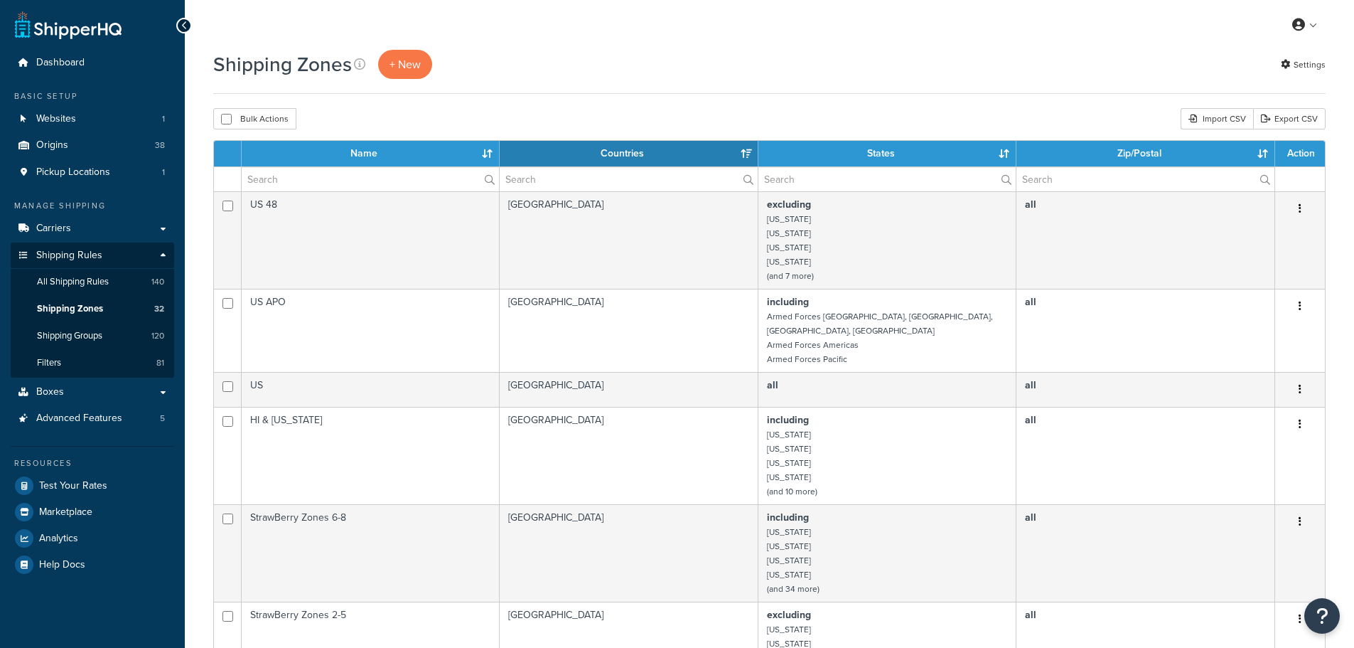
select select "15"
click at [316, 177] on input "text" at bounding box center [370, 179] width 257 height 24
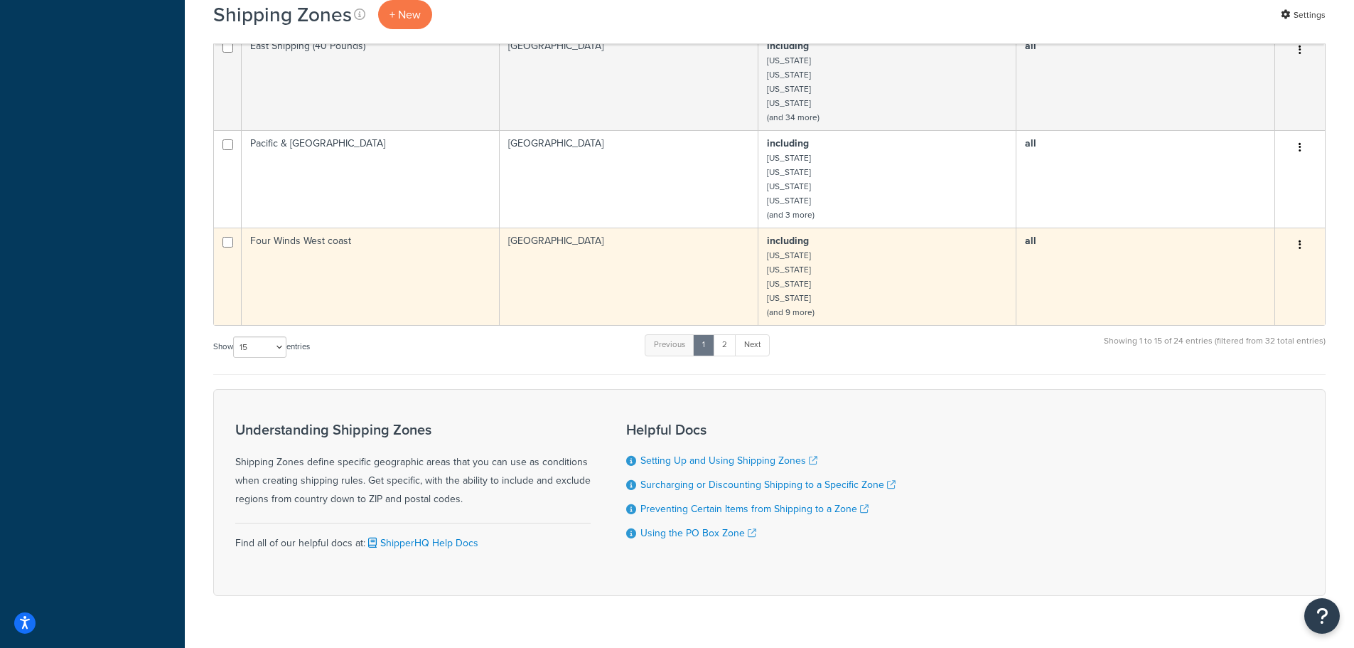
scroll to position [1217, 0]
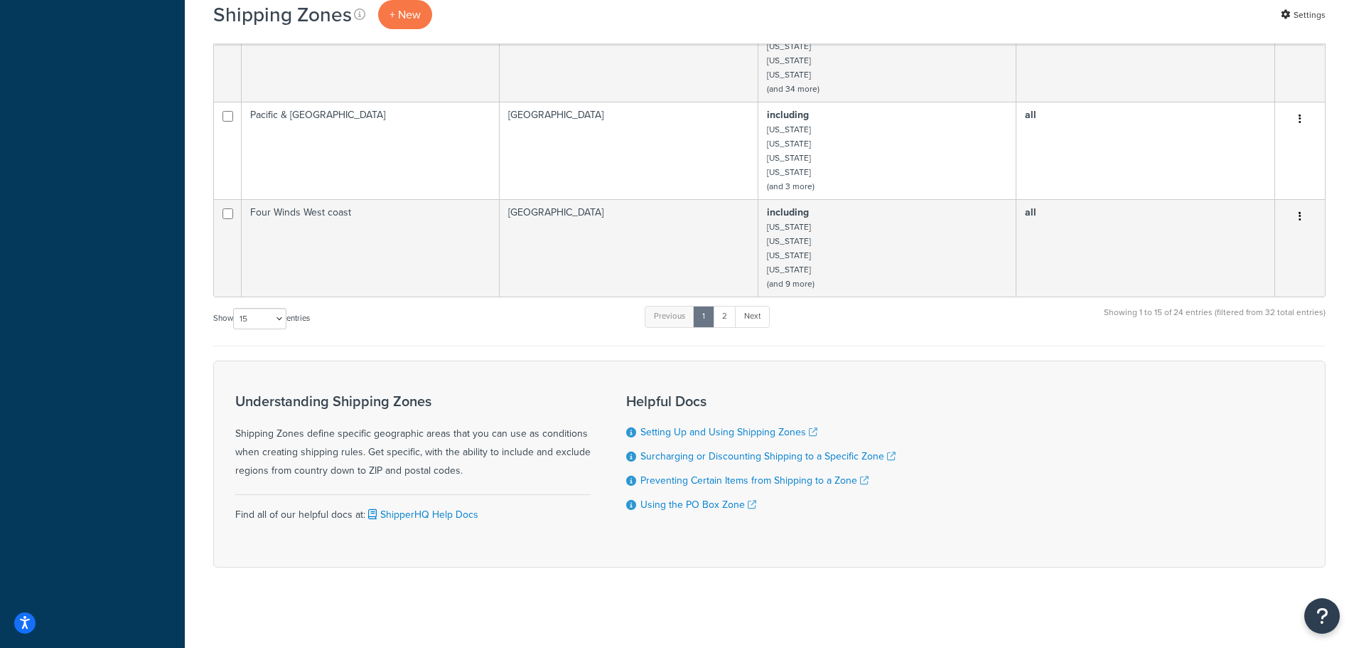
type input "s"
click at [281, 311] on select "10 15 25 50 100" at bounding box center [259, 318] width 53 height 21
select select "25"
click at [235, 329] on select "10 15 25 50 100" at bounding box center [259, 318] width 53 height 21
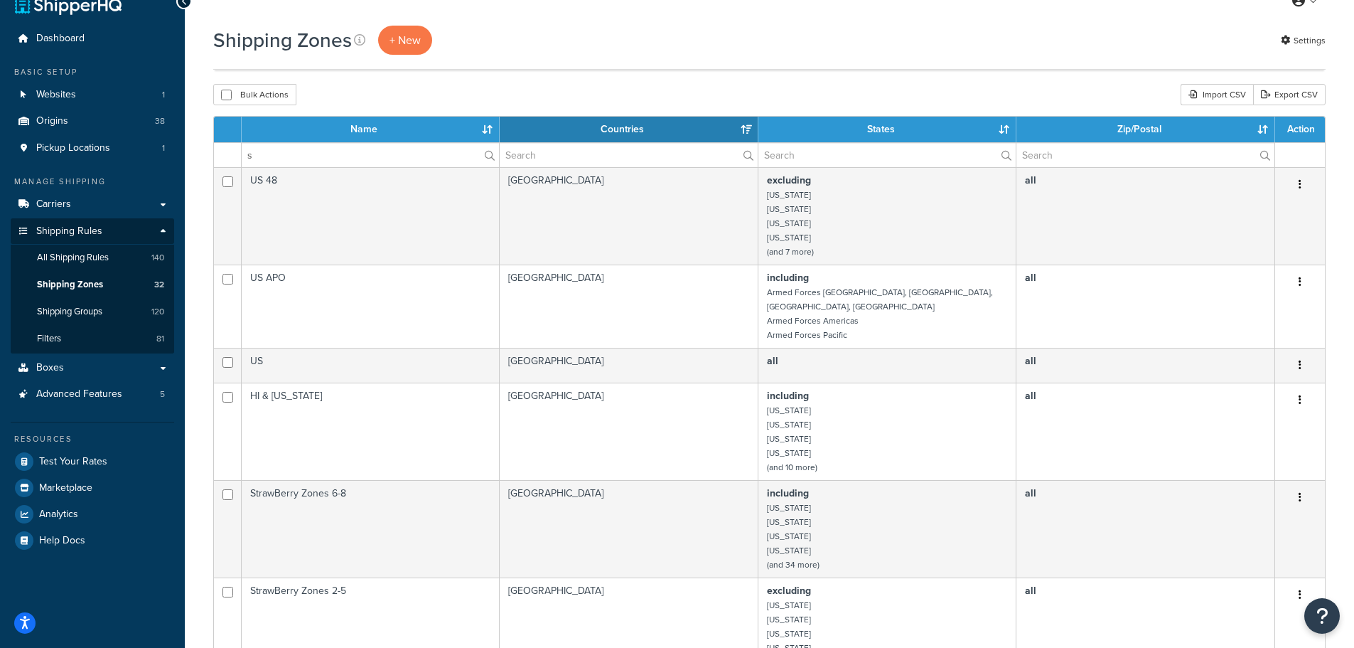
scroll to position [0, 0]
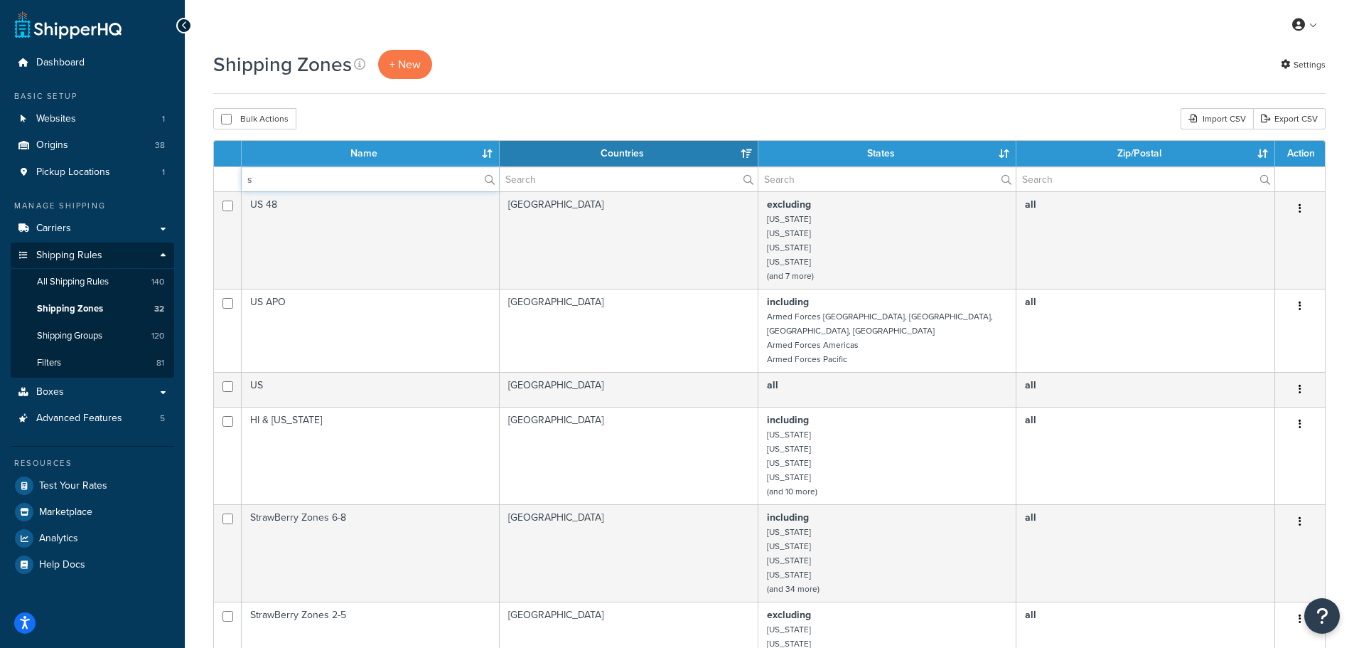
click at [274, 183] on input "s" at bounding box center [370, 179] width 257 height 24
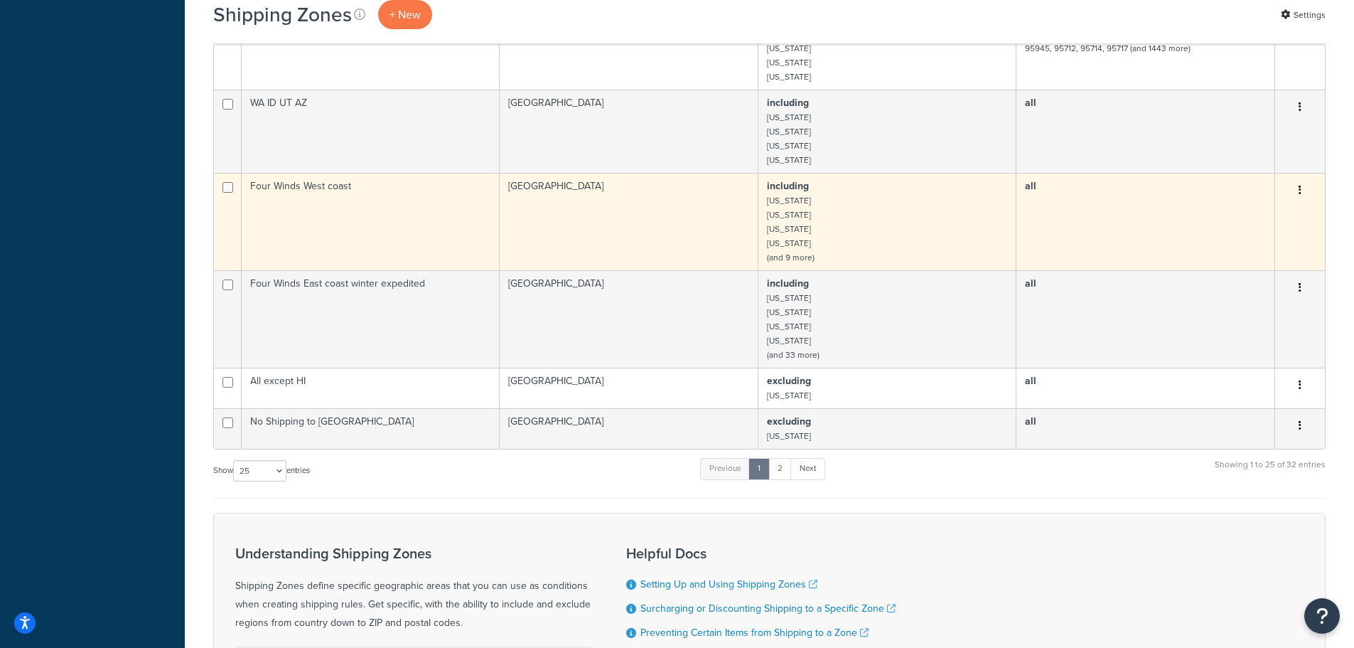
scroll to position [1849, 0]
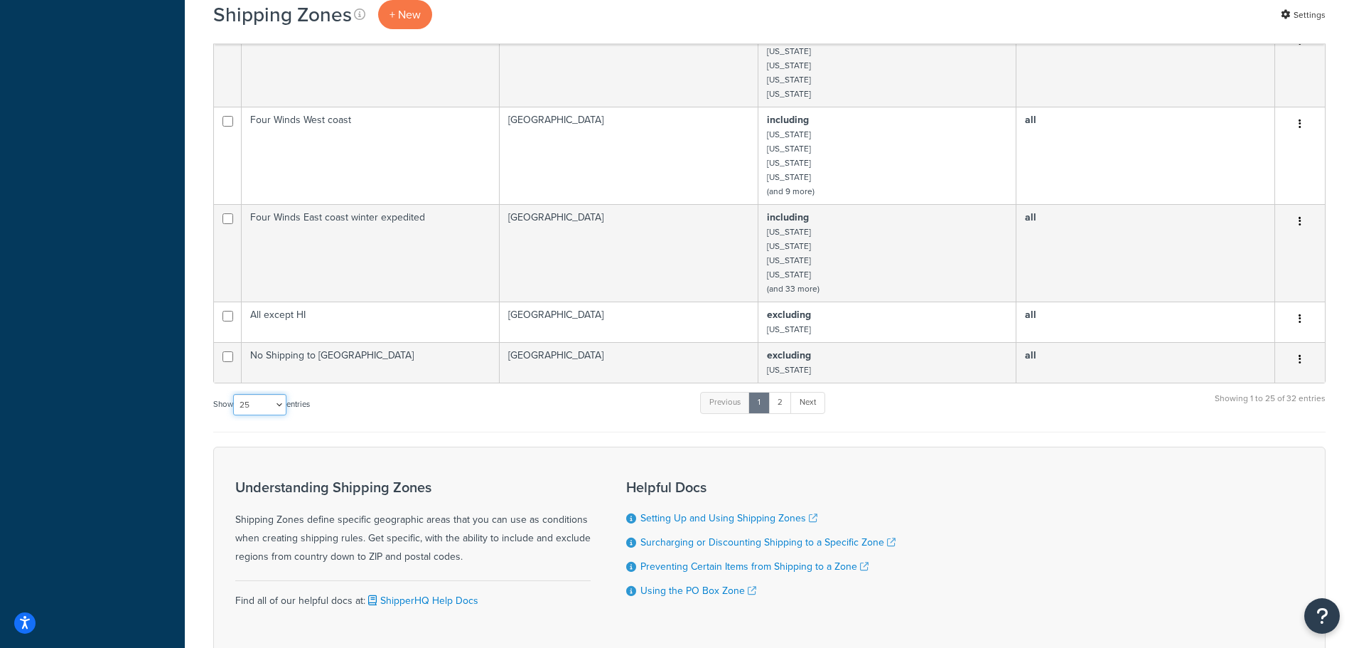
click at [269, 412] on select "10 15 25 50 100" at bounding box center [259, 404] width 53 height 21
click at [235, 396] on select "10 15 25 50 100" at bounding box center [259, 404] width 53 height 21
click at [267, 413] on select "10 15 25 50 100" at bounding box center [259, 404] width 53 height 21
select select "50"
click at [235, 415] on select "10 15 25 50 100" at bounding box center [259, 404] width 53 height 21
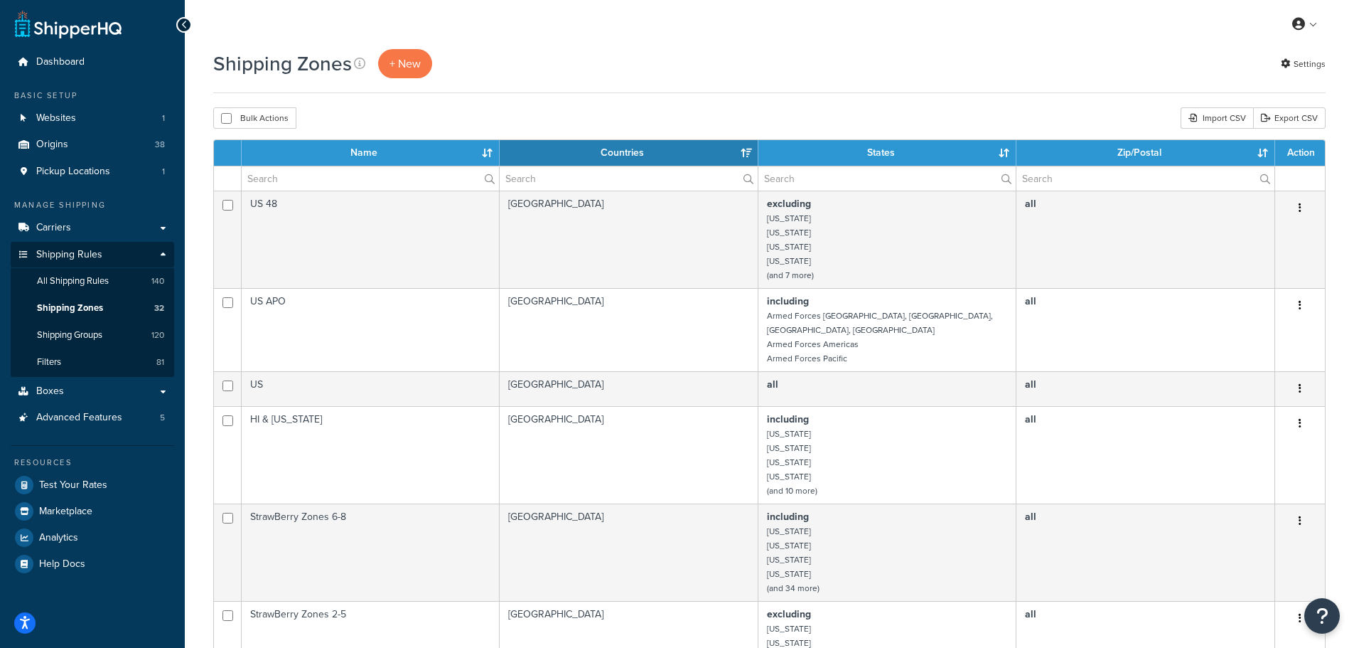
scroll to position [0, 0]
click at [88, 330] on span "Shipping Groups" at bounding box center [69, 336] width 65 height 12
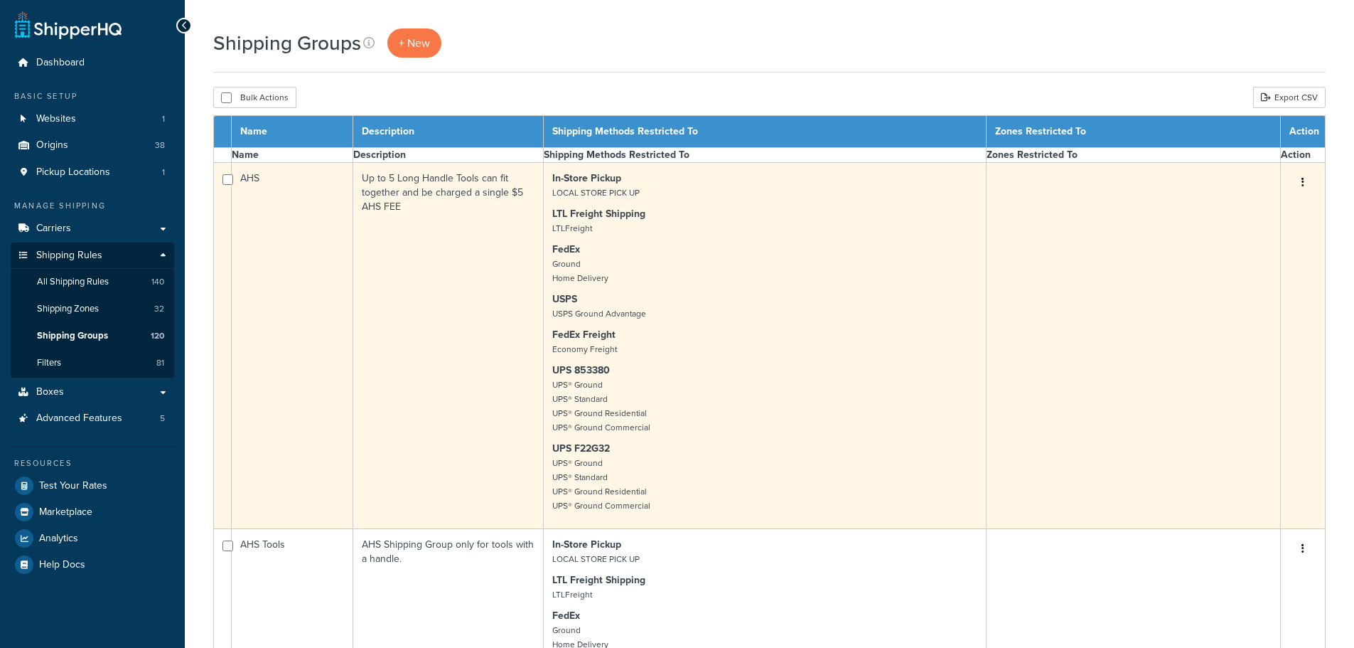
select select "15"
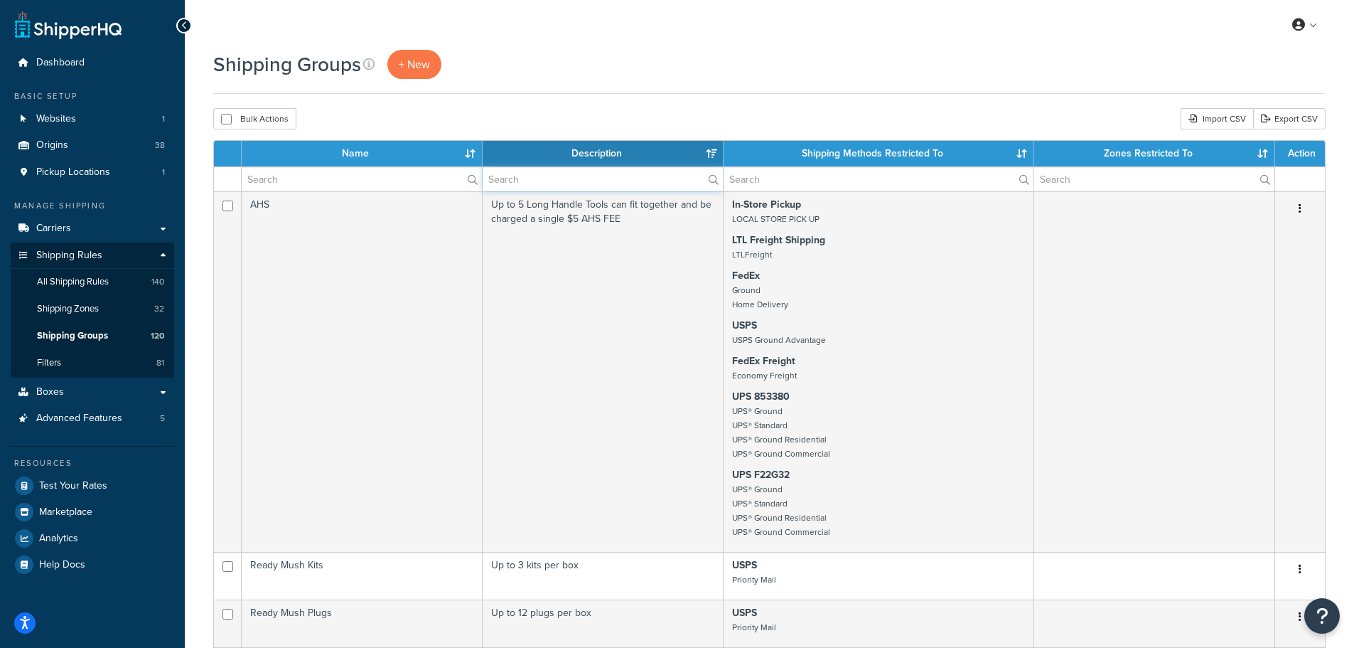
click at [557, 174] on input "text" at bounding box center [603, 179] width 240 height 24
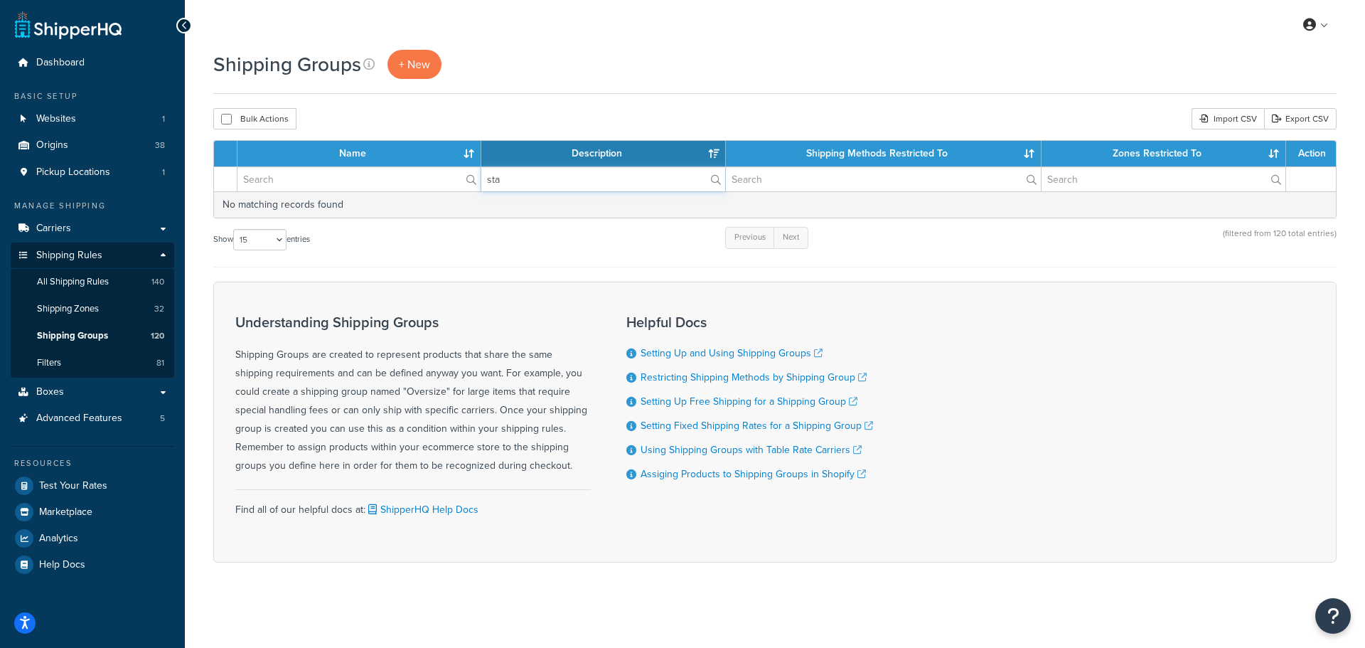
type input "sta"
drag, startPoint x: 285, startPoint y: 181, endPoint x: 202, endPoint y: 181, distance: 83.2
click at [211, 181] on div "Shipping Groups + New Bulk Actions Duplicate Delete Import CSV Export CSV Conta…" at bounding box center [775, 331] width 1180 height 562
type input "sta"
drag, startPoint x: 454, startPoint y: 183, endPoint x: 463, endPoint y: 185, distance: 8.6
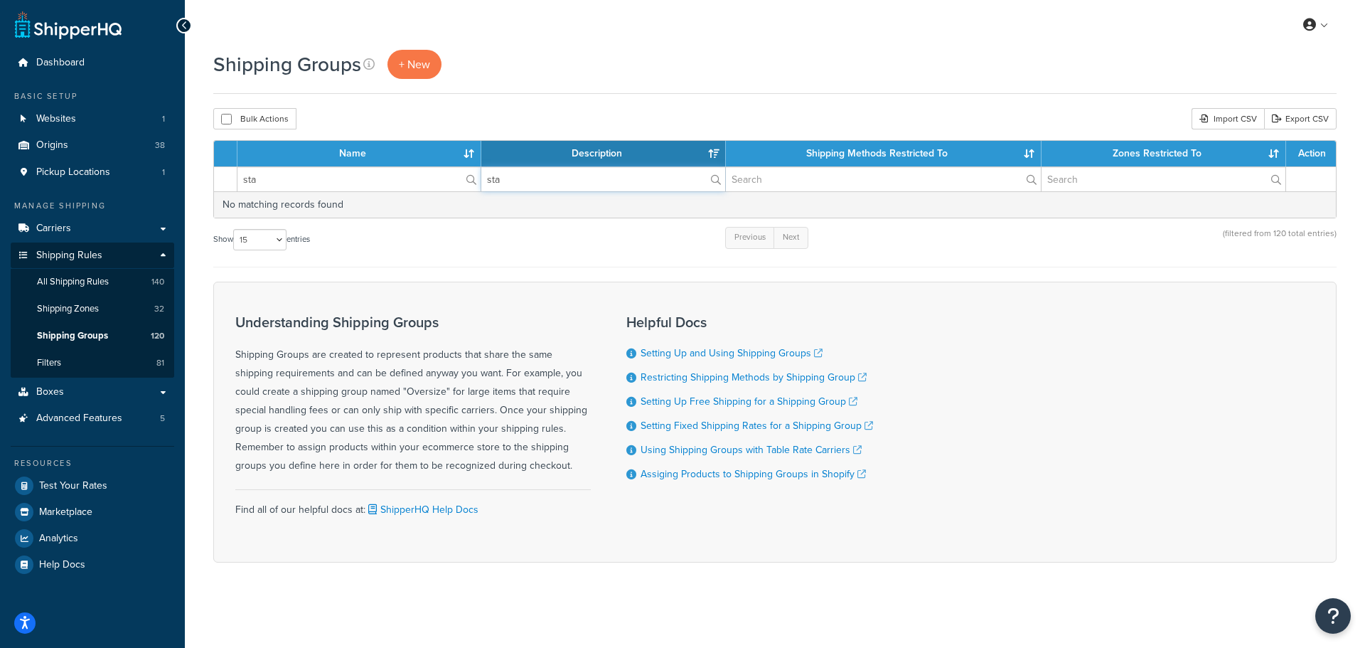
click at [454, 183] on tr "sta sta" at bounding box center [775, 178] width 1122 height 25
click at [767, 180] on input "text" at bounding box center [883, 179] width 315 height 24
type input "state"
drag, startPoint x: 246, startPoint y: 174, endPoint x: 214, endPoint y: 175, distance: 32.0
click at [215, 175] on tr "sta state" at bounding box center [775, 178] width 1122 height 25
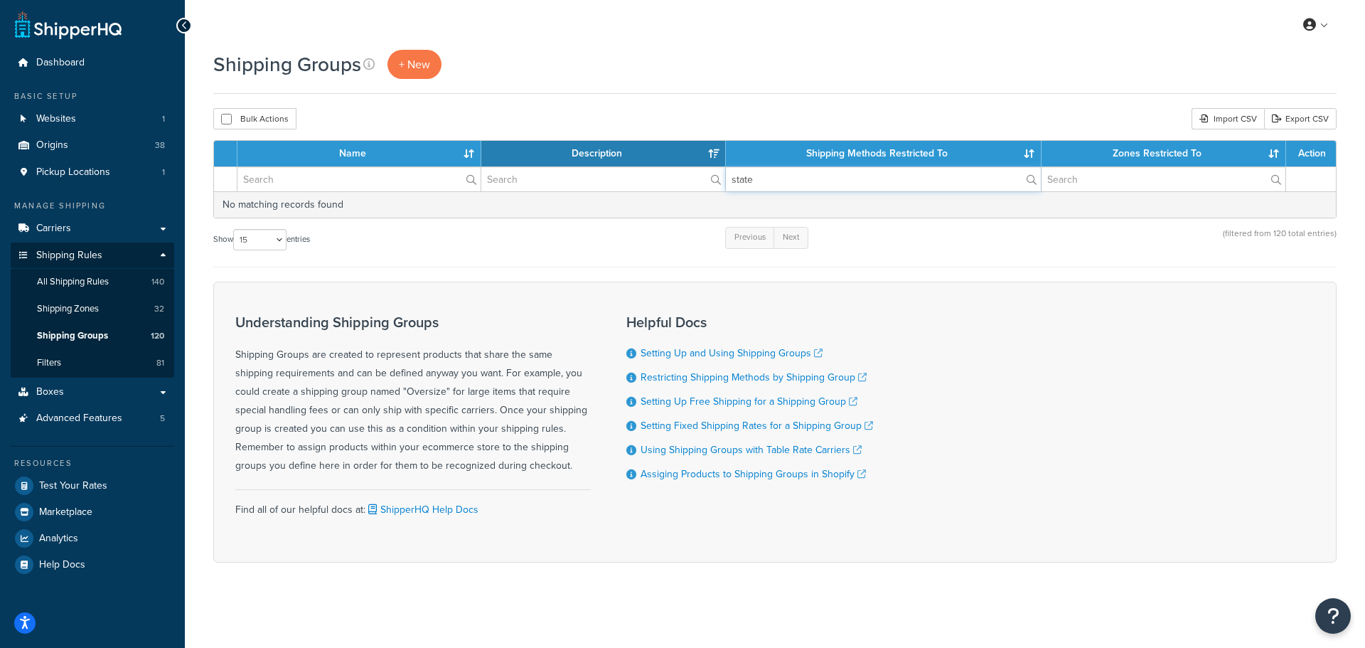
drag, startPoint x: 768, startPoint y: 178, endPoint x: 683, endPoint y: 172, distance: 85.6
click at [683, 173] on tr "state" at bounding box center [775, 178] width 1122 height 25
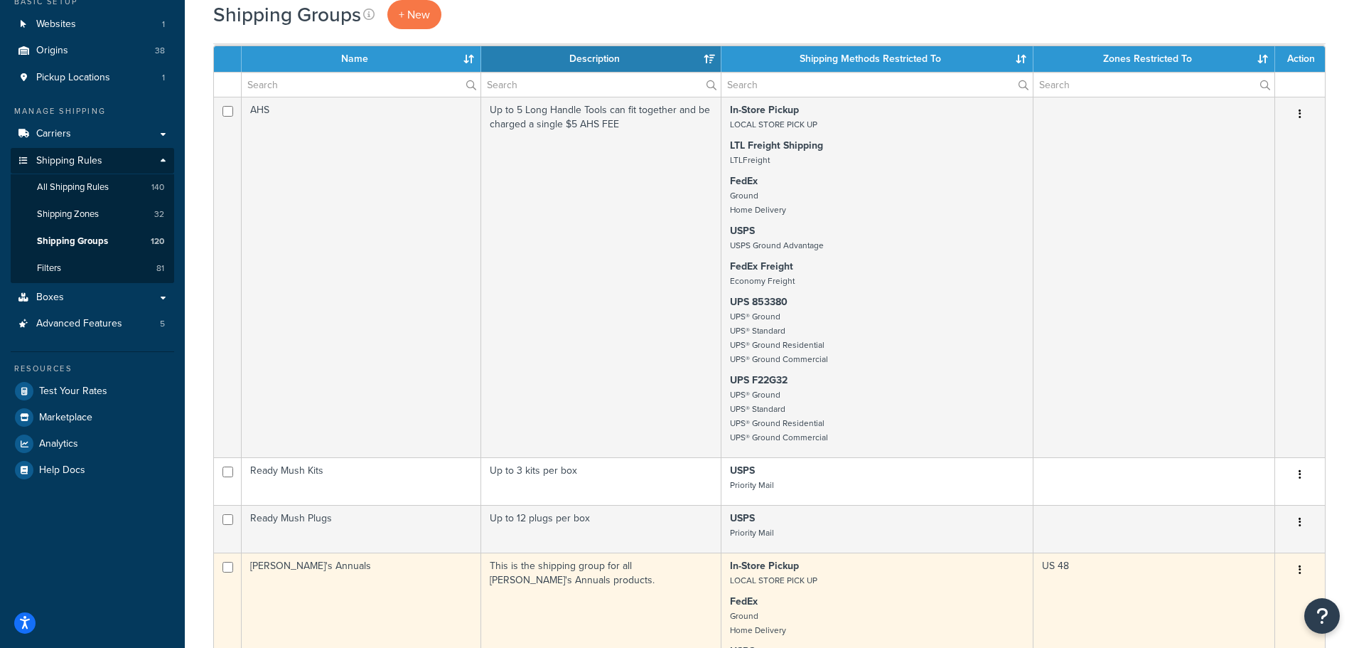
scroll to position [71, 0]
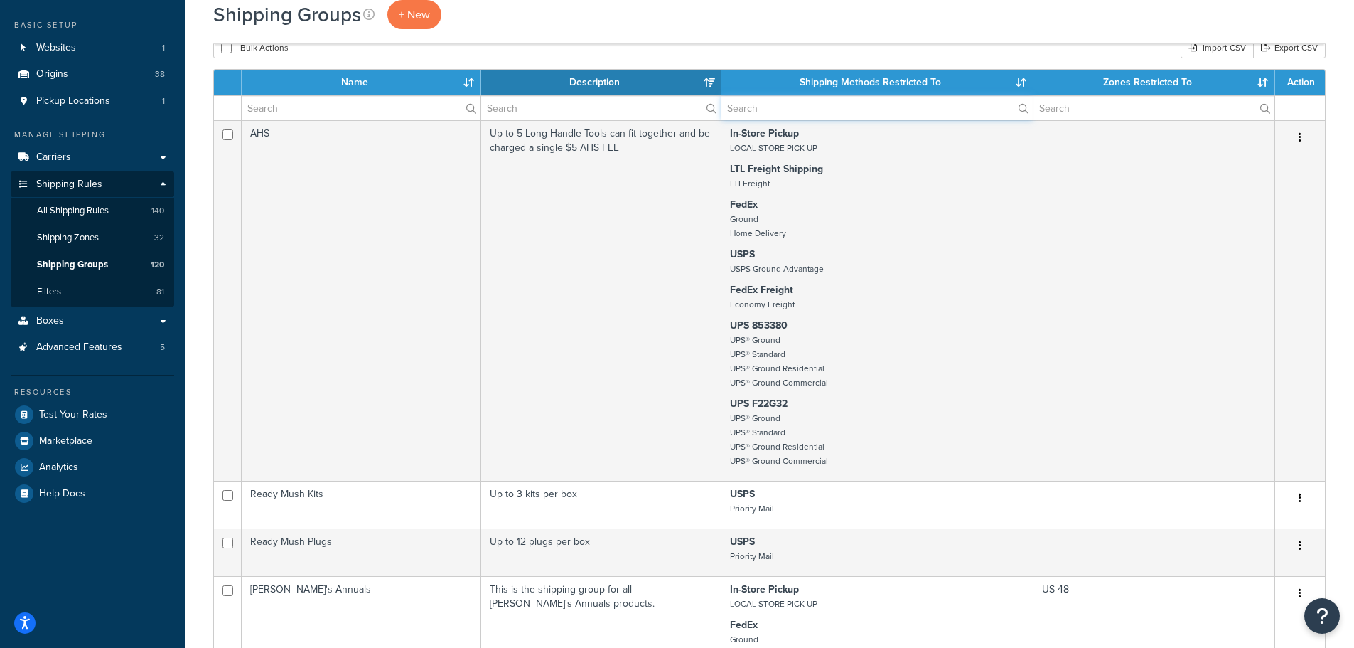
click at [754, 109] on input "text" at bounding box center [877, 108] width 311 height 24
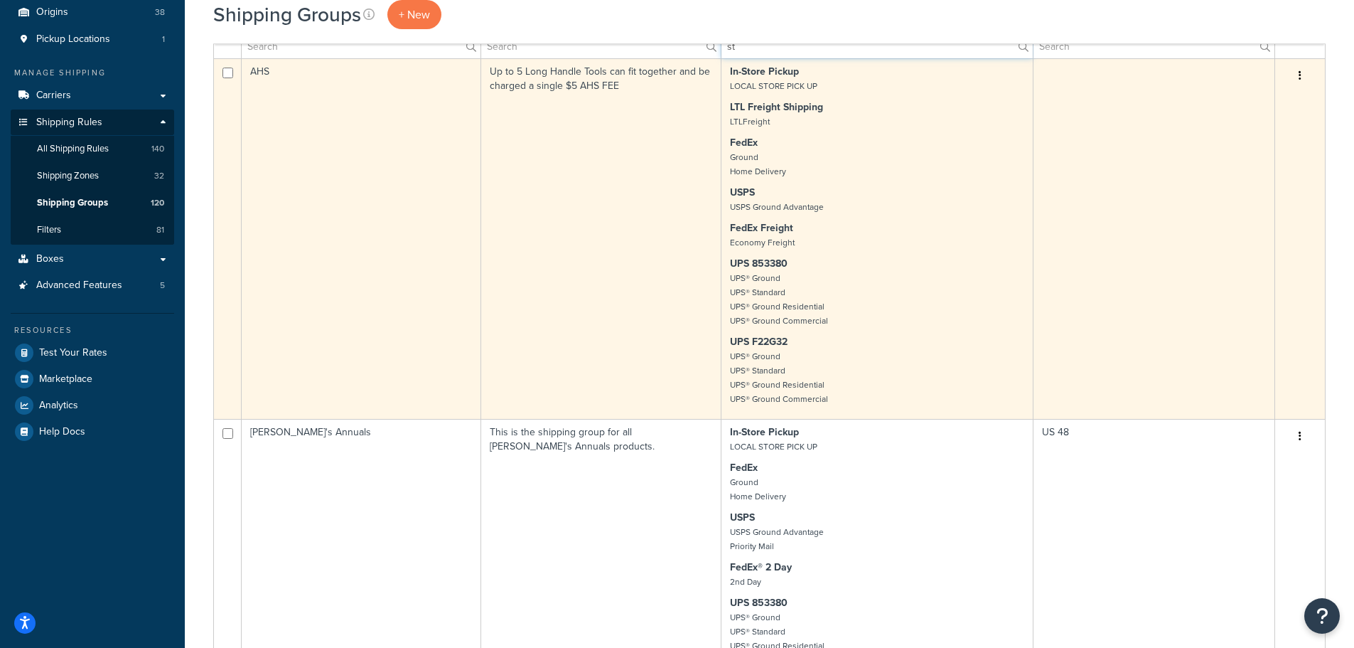
scroll to position [498, 0]
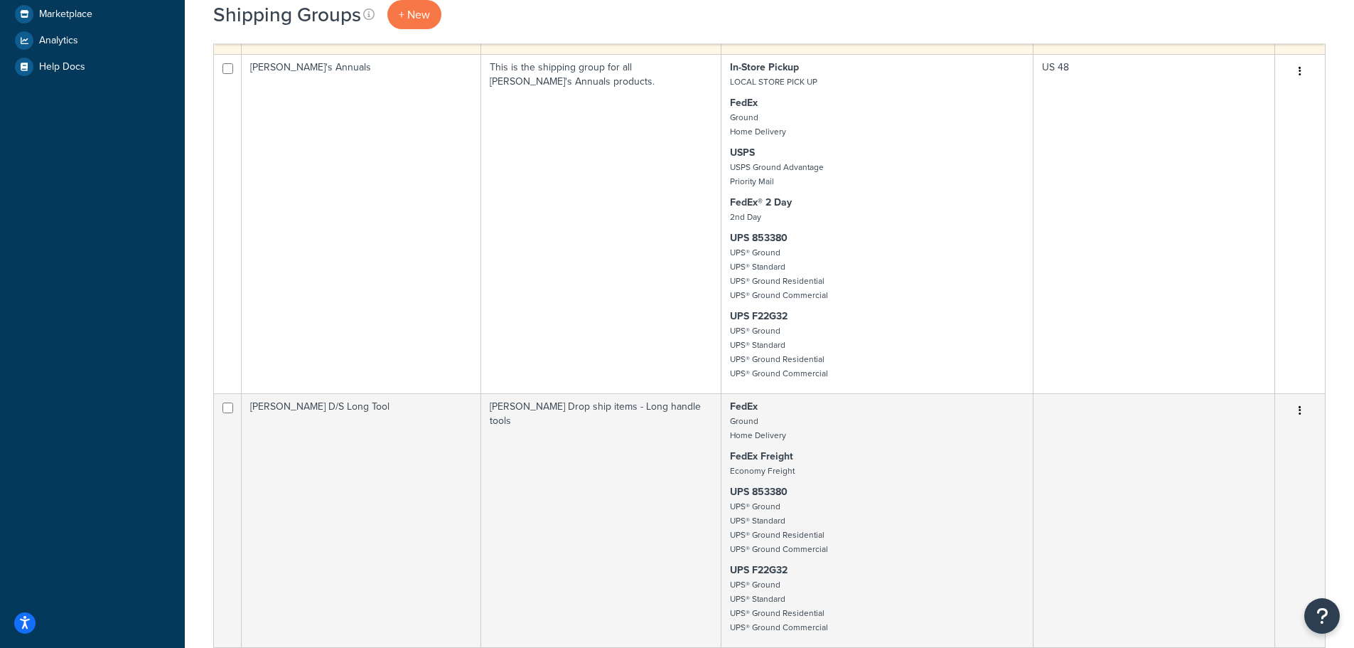
type input "s"
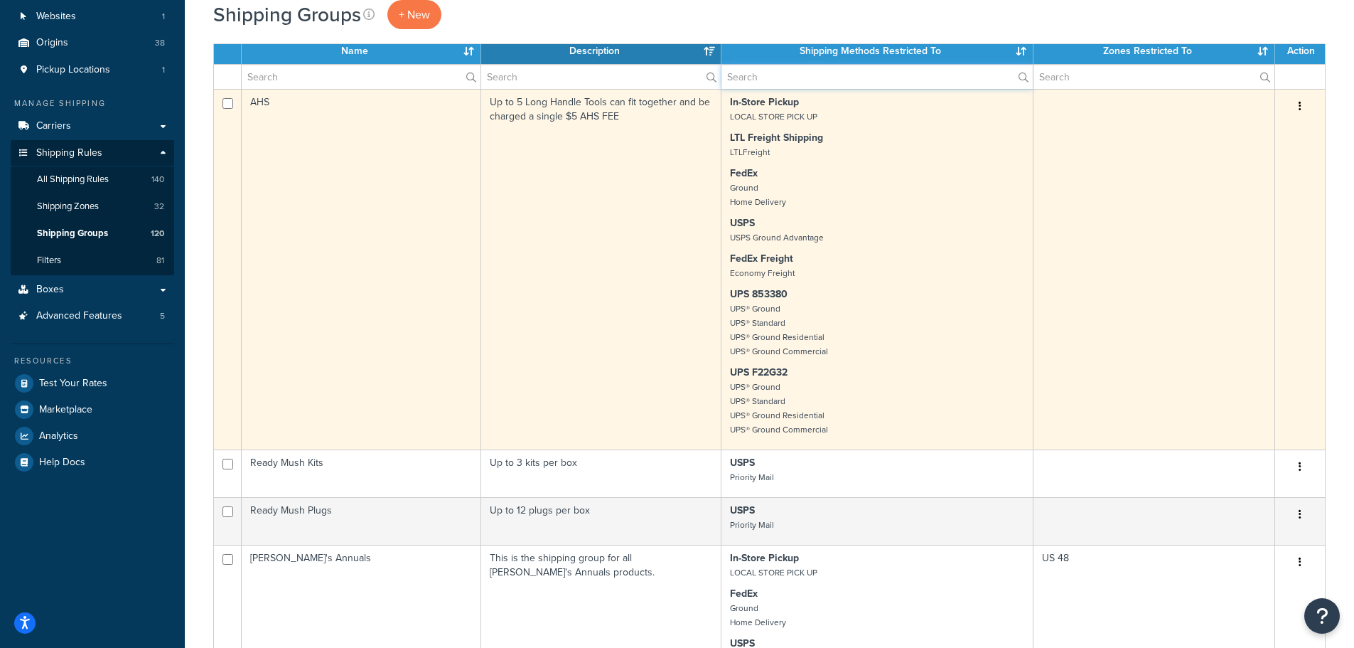
scroll to position [0, 0]
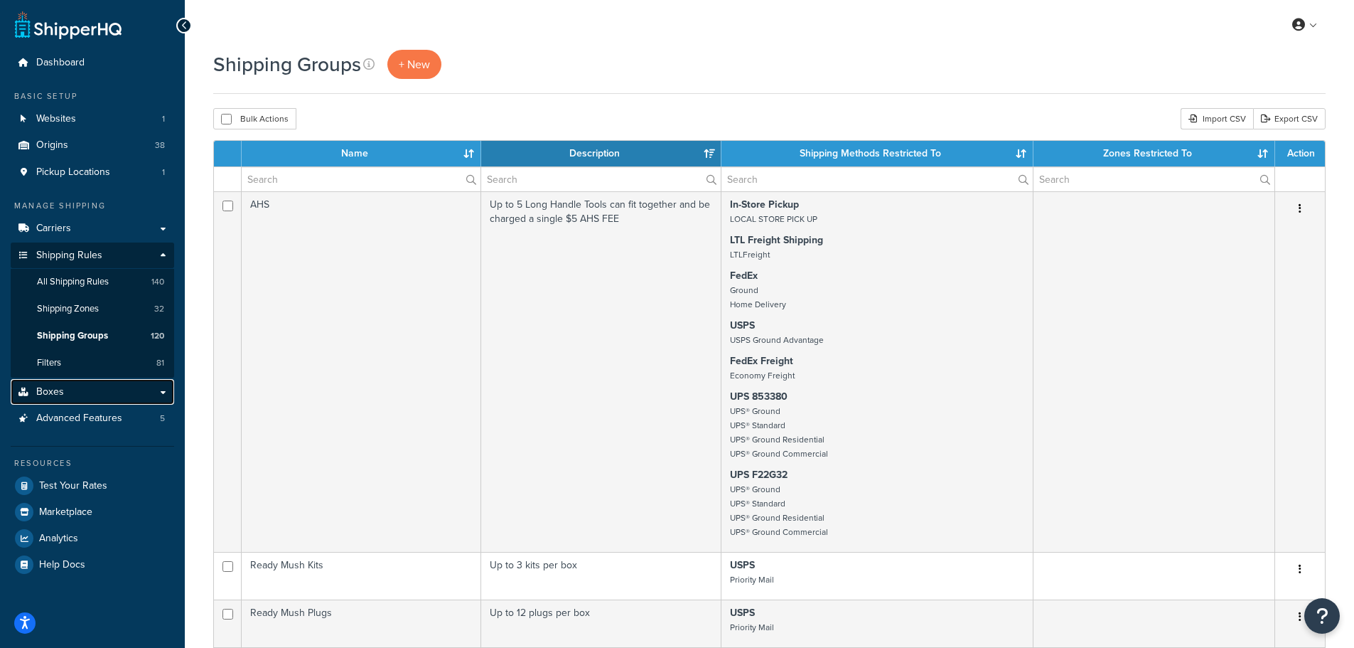
click at [159, 391] on link "Boxes" at bounding box center [93, 392] width 164 height 26
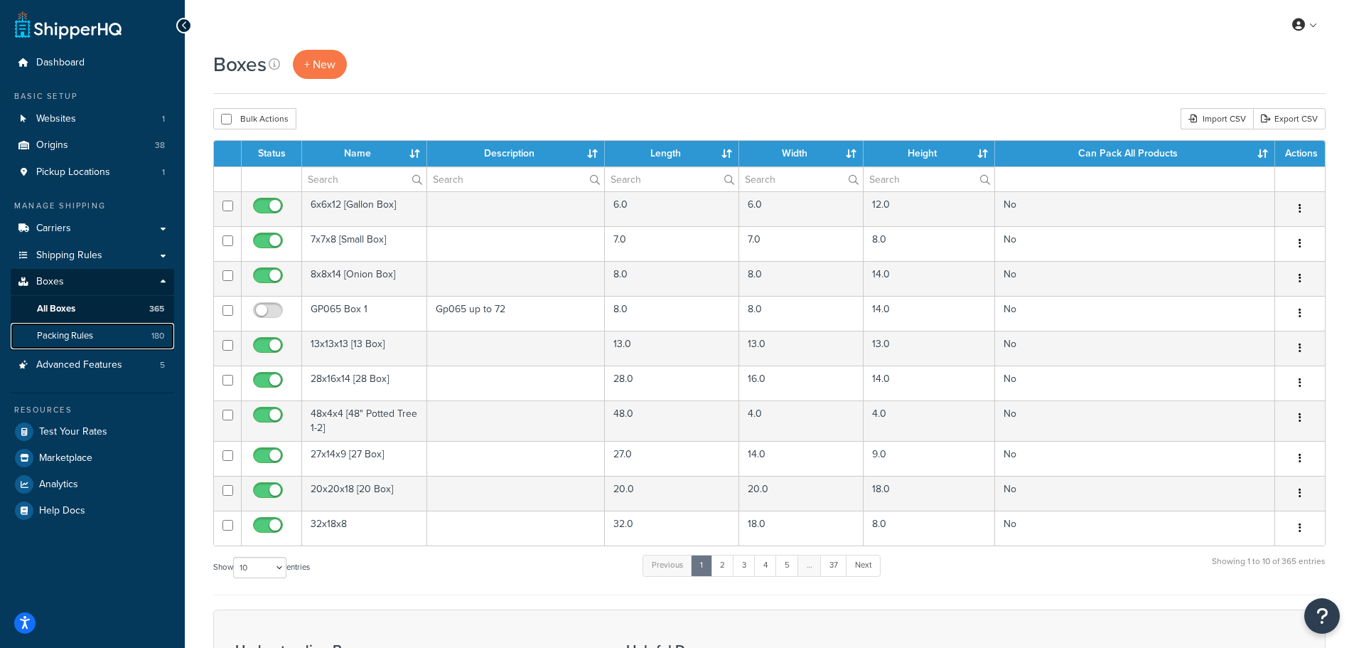
click at [65, 333] on span "Packing Rules" at bounding box center [65, 336] width 56 height 12
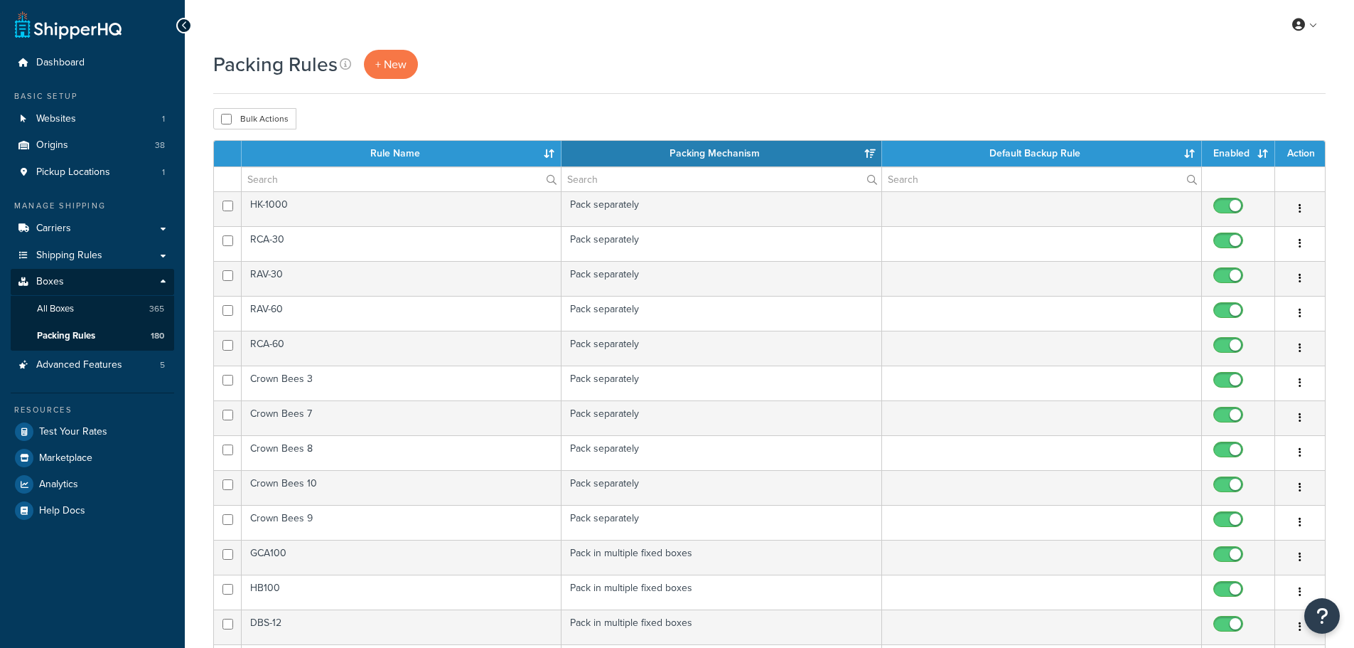
select select "15"
click at [306, 181] on input "text" at bounding box center [401, 179] width 319 height 24
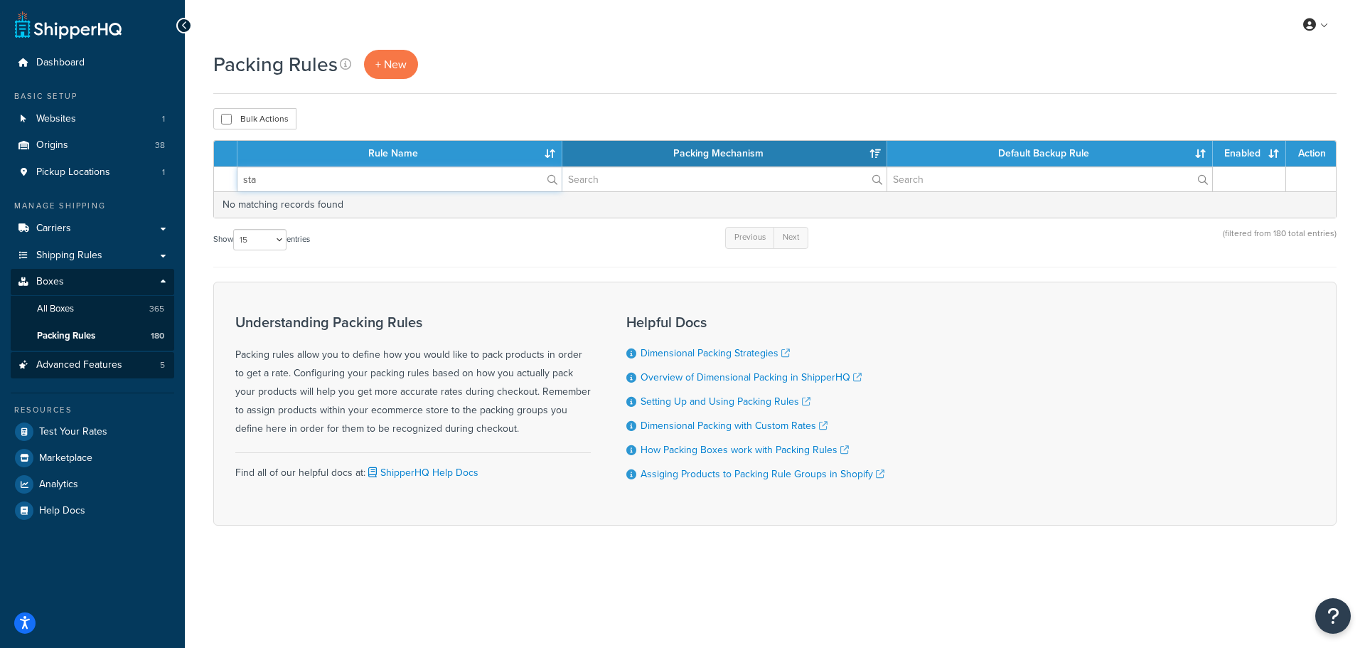
type input "sta"
click at [69, 367] on span "Advanced Features" at bounding box center [79, 365] width 86 height 12
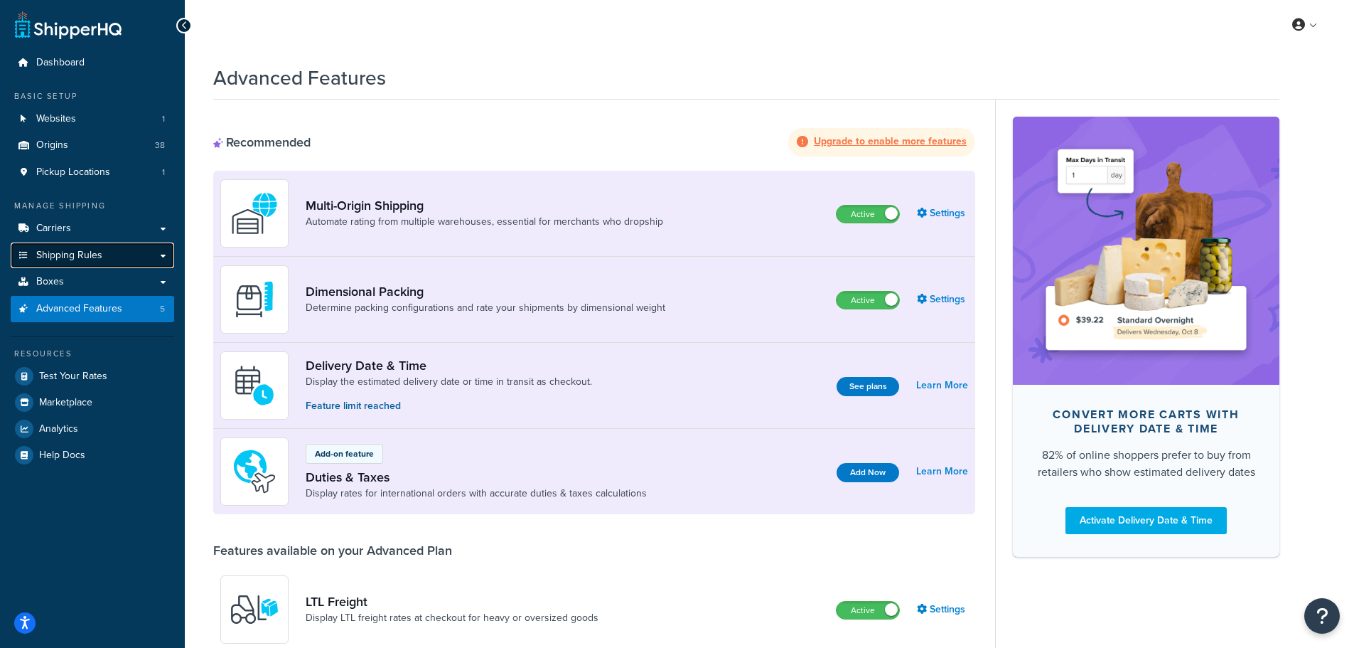
click at [69, 260] on span "Shipping Rules" at bounding box center [69, 256] width 66 height 12
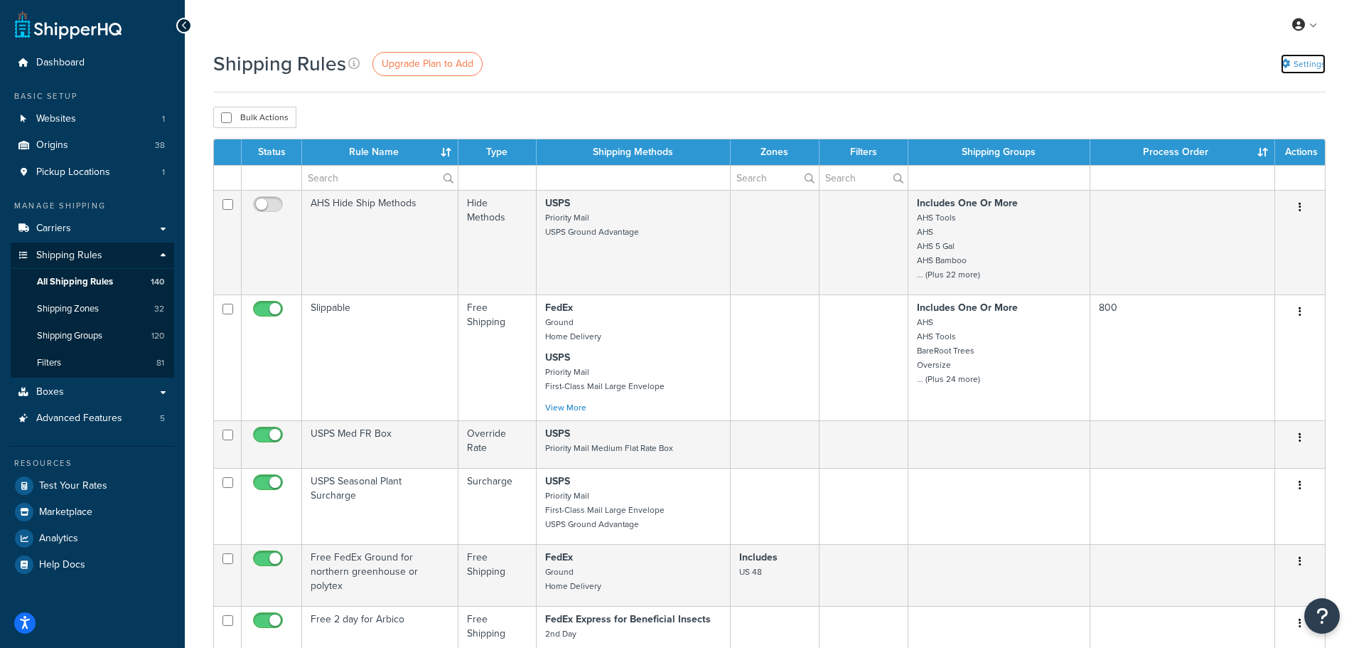
click at [1288, 65] on icon at bounding box center [1285, 63] width 9 height 9
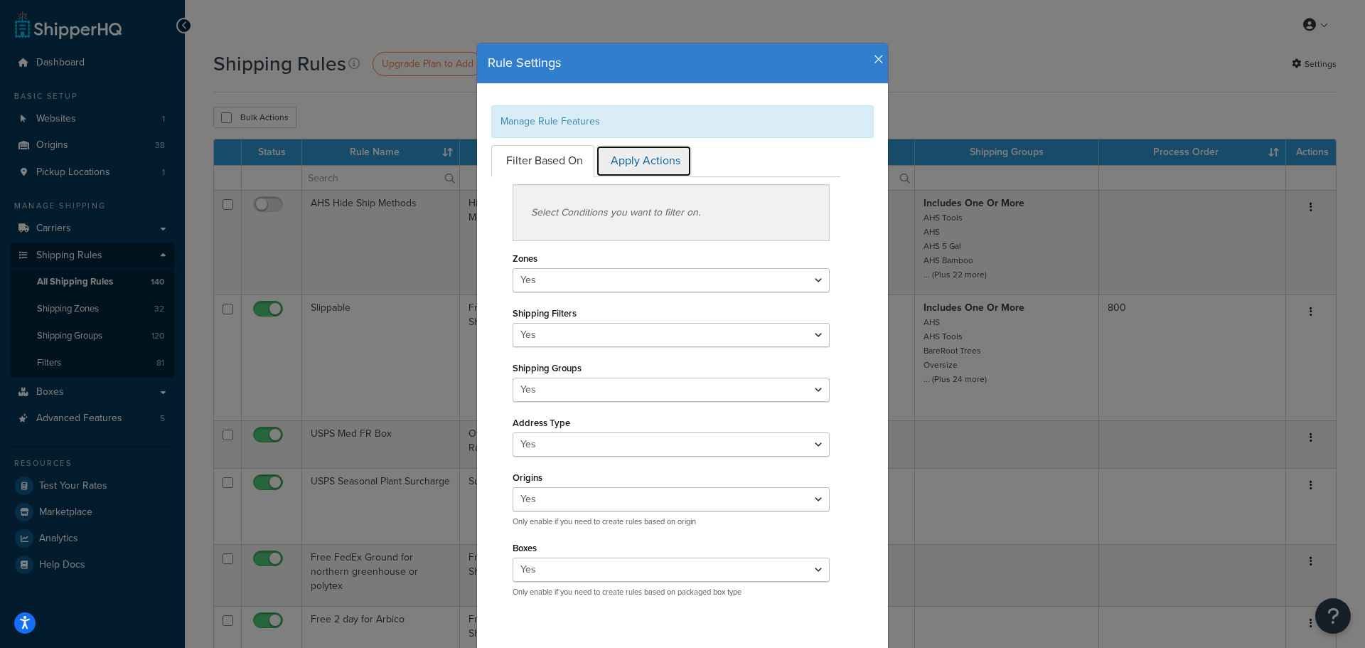
click at [625, 158] on link "Apply Actions" at bounding box center [644, 161] width 96 height 32
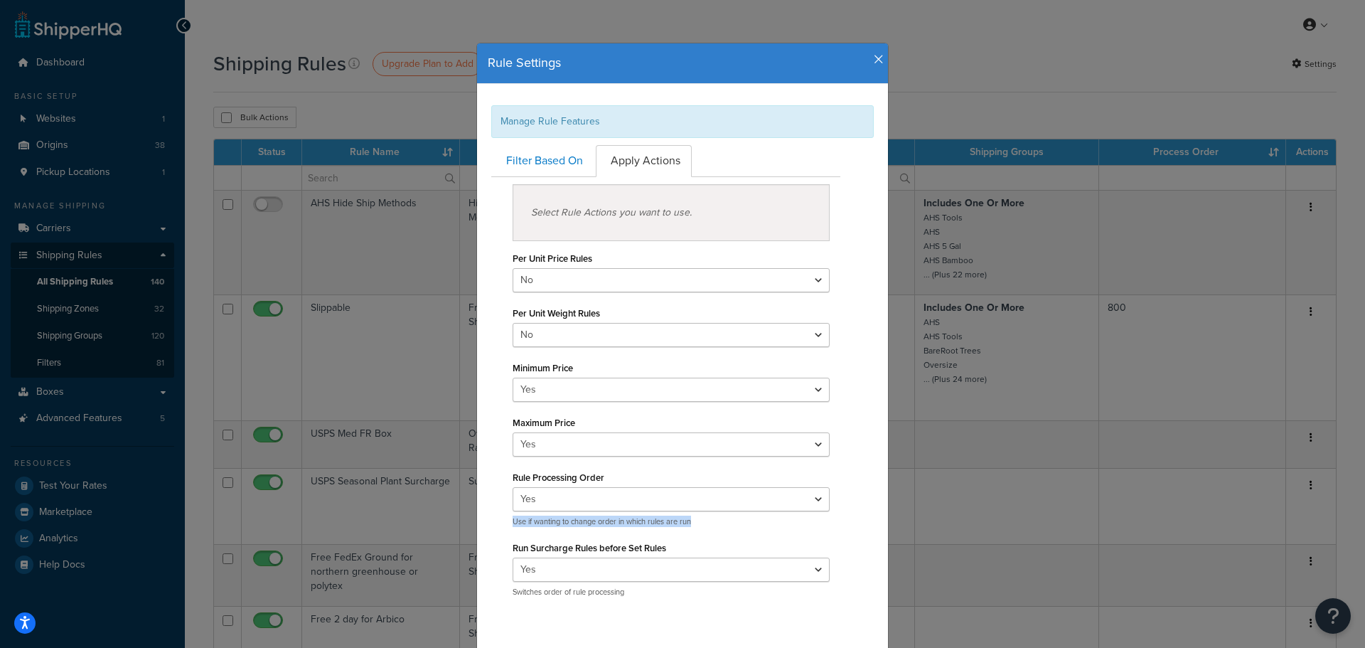
drag, startPoint x: 678, startPoint y: 521, endPoint x: 499, endPoint y: 523, distance: 179.2
click at [502, 523] on div "Select Rule Actions you want to use. Per Unit Price Rules Yes No Per Unit Weigh…" at bounding box center [666, 391] width 328 height 414
click at [874, 62] on icon "button" at bounding box center [879, 59] width 10 height 13
